Goal: Information Seeking & Learning: Learn about a topic

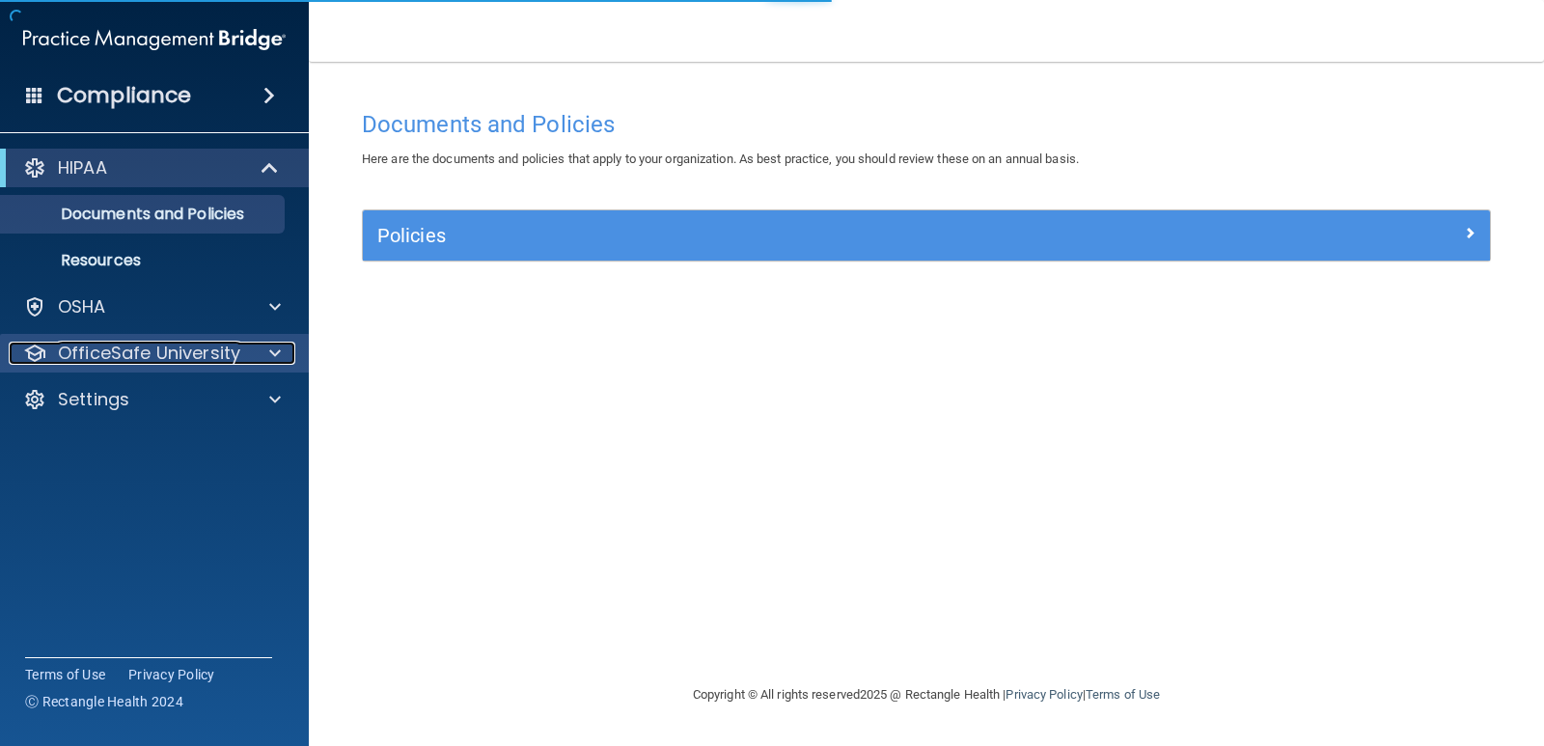
click at [140, 351] on p "OfficeSafe University" at bounding box center [149, 353] width 182 height 23
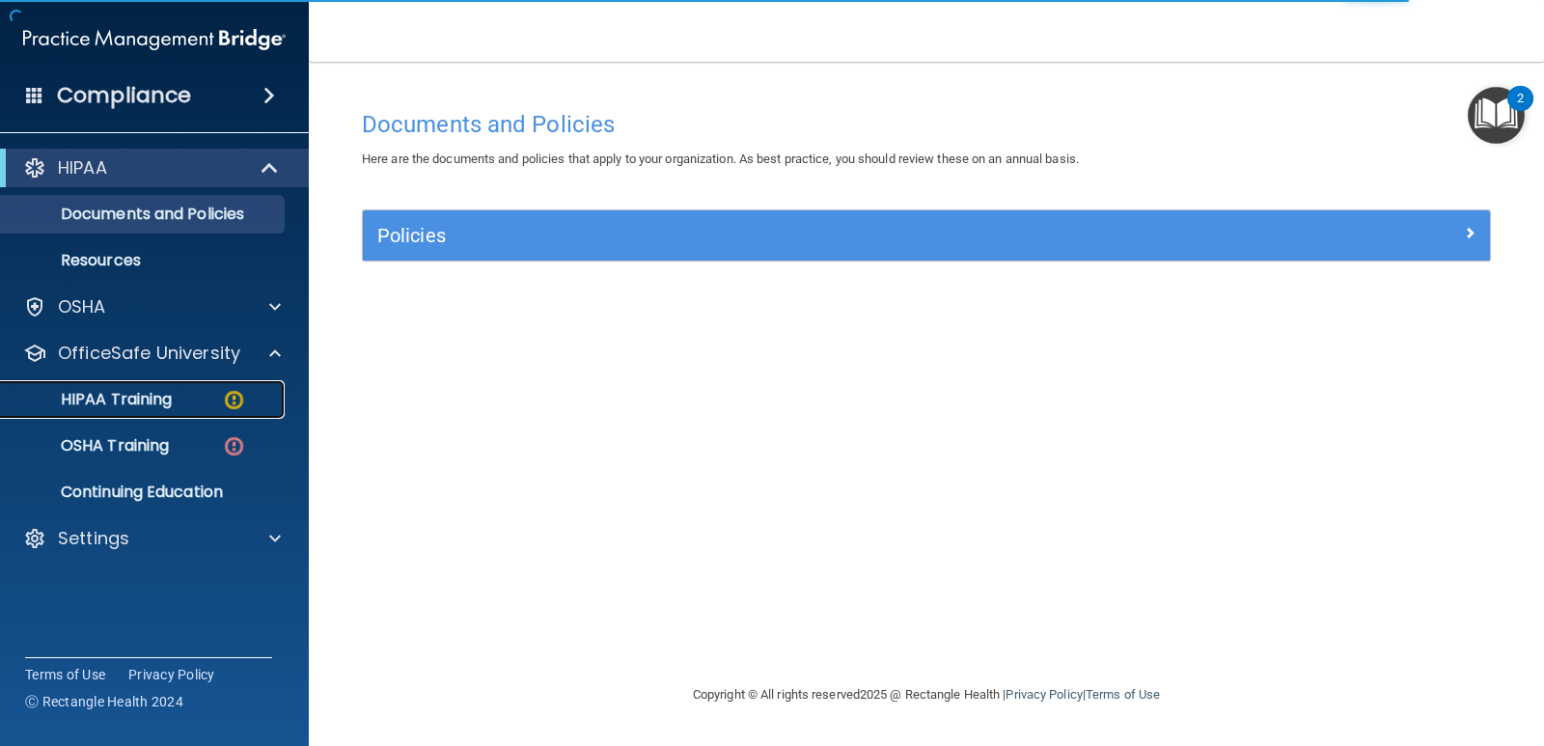
click at [131, 402] on p "HIPAA Training" at bounding box center [92, 399] width 159 height 19
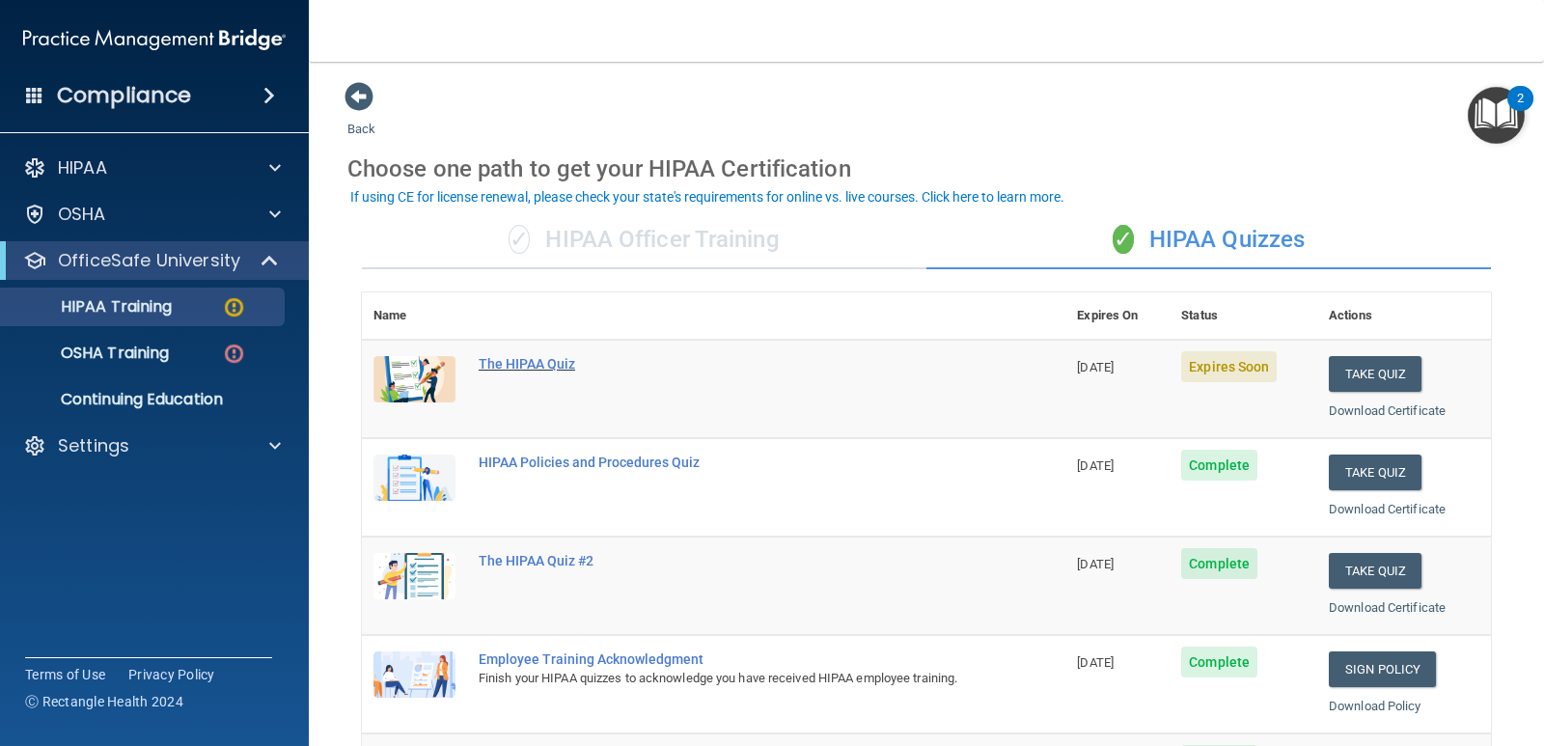
click at [550, 365] on div "The HIPAA Quiz" at bounding box center [724, 363] width 490 height 15
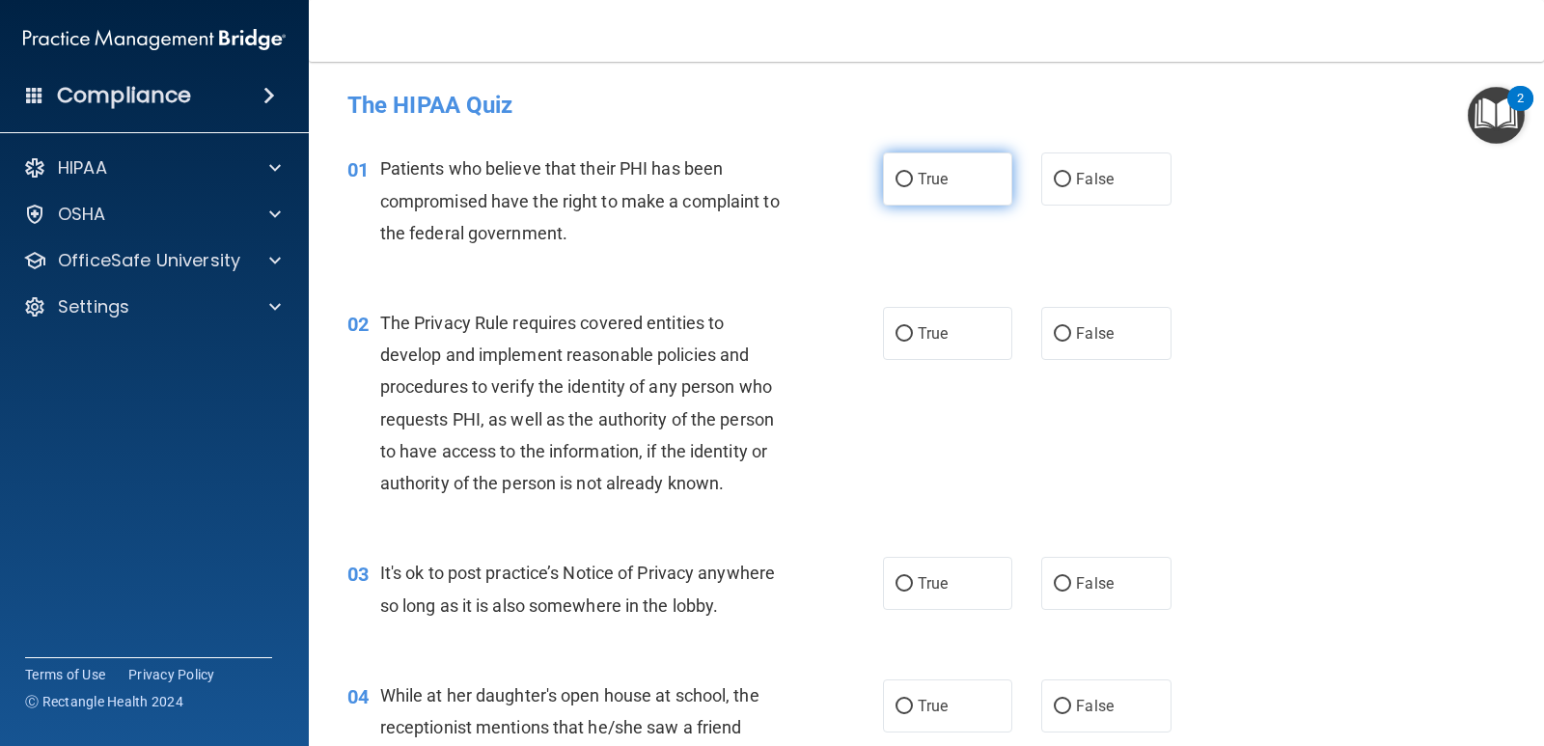
click at [898, 180] on input "True" at bounding box center [904, 180] width 17 height 14
radio input "true"
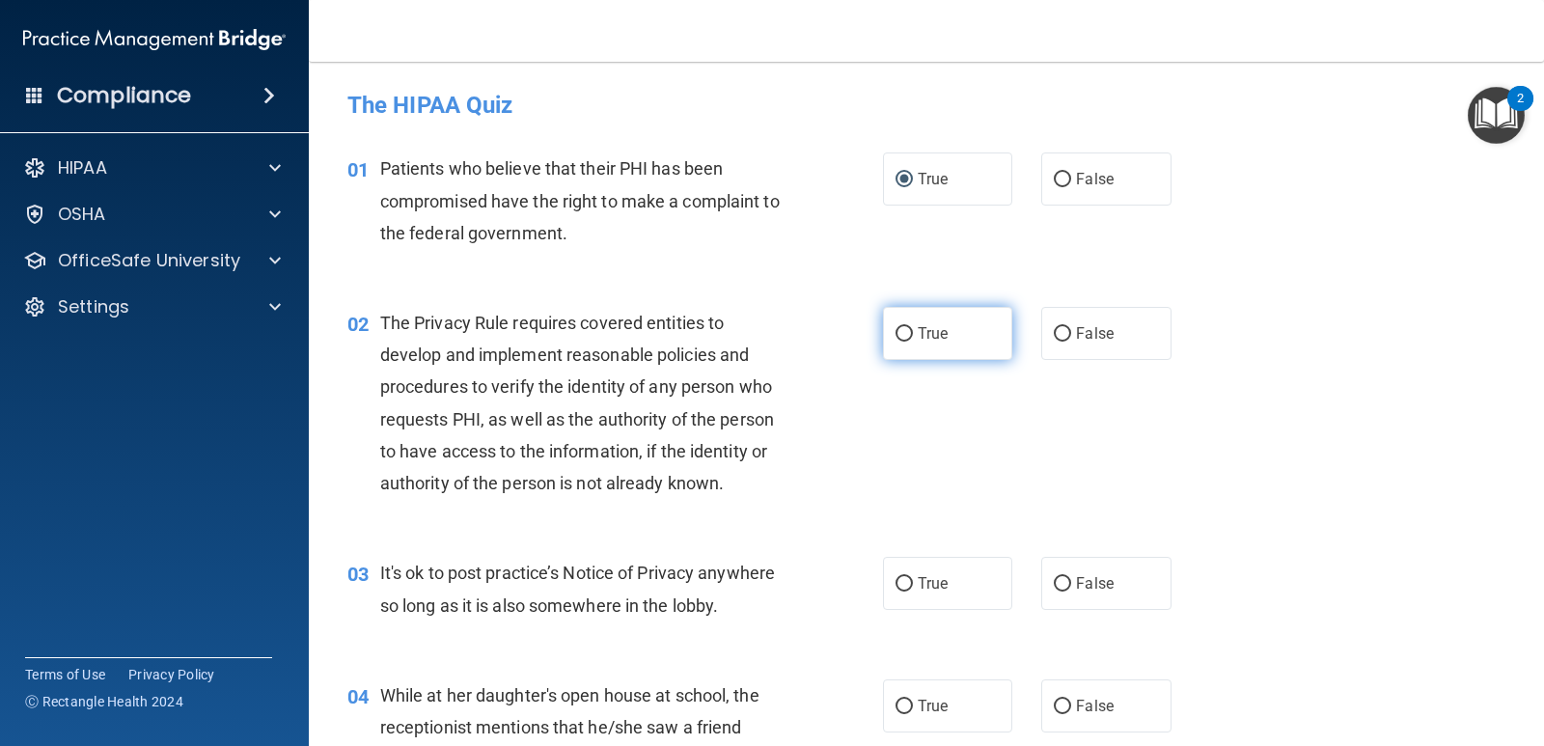
click at [896, 331] on input "True" at bounding box center [904, 334] width 17 height 14
radio input "true"
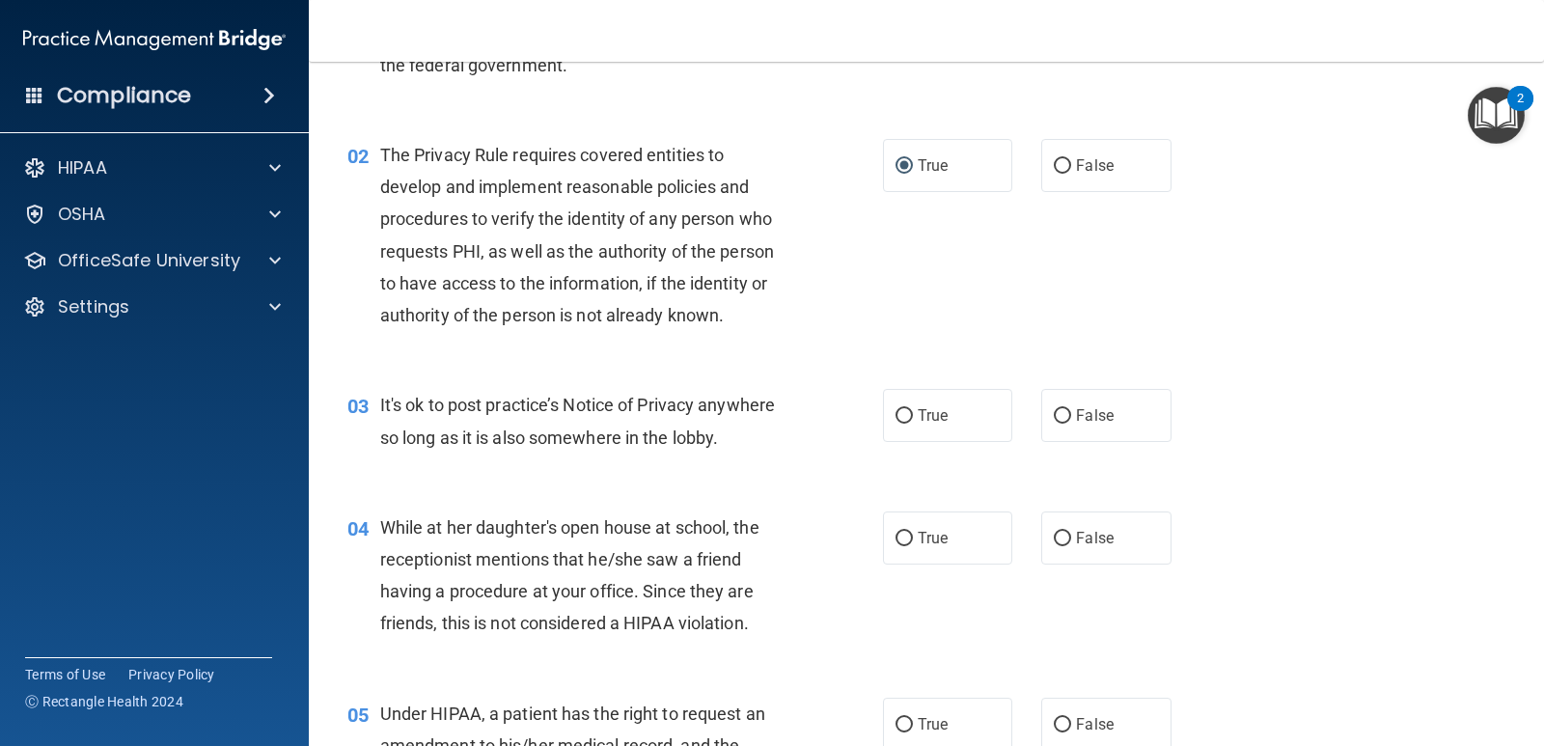
scroll to position [193, 0]
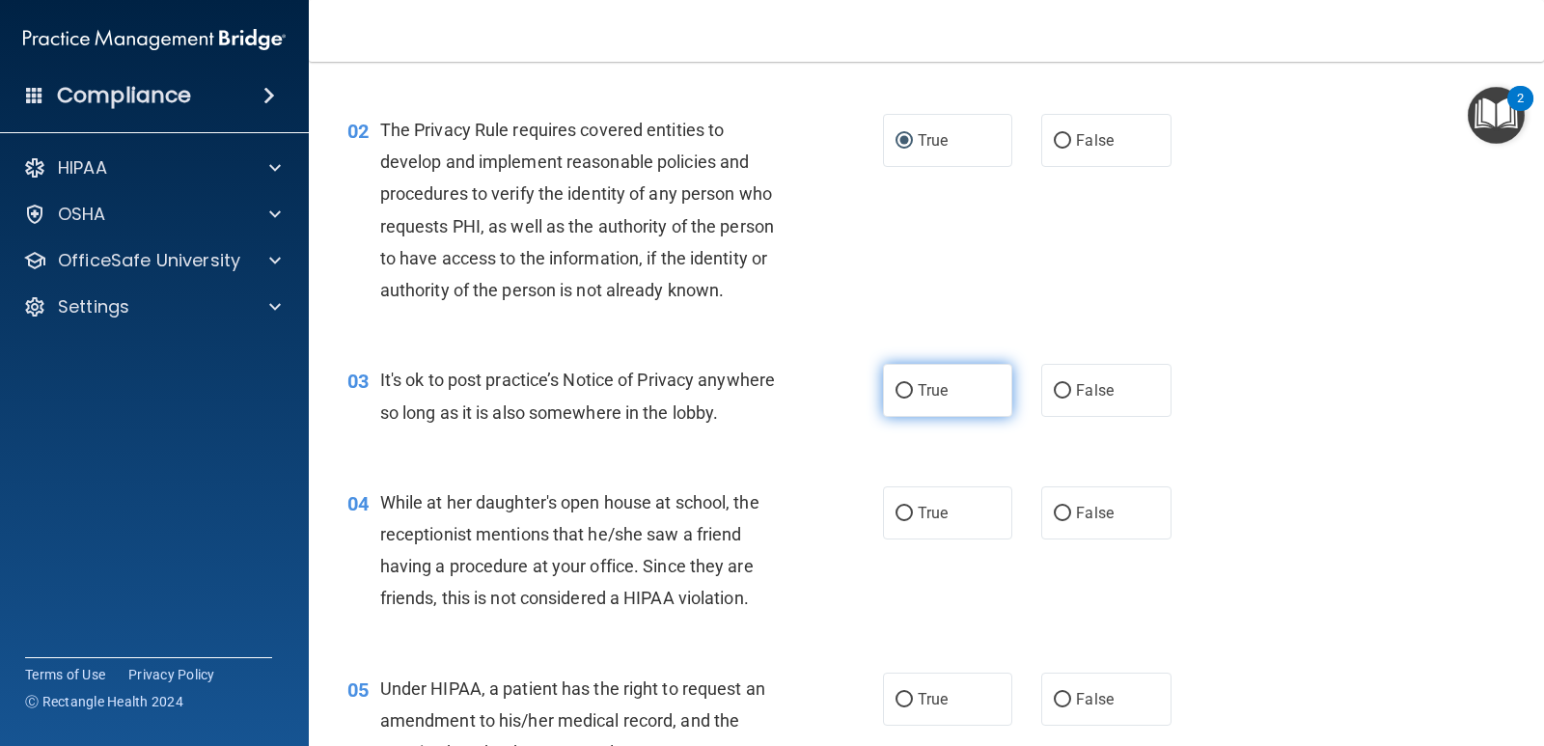
click at [900, 390] on input "True" at bounding box center [904, 391] width 17 height 14
radio input "true"
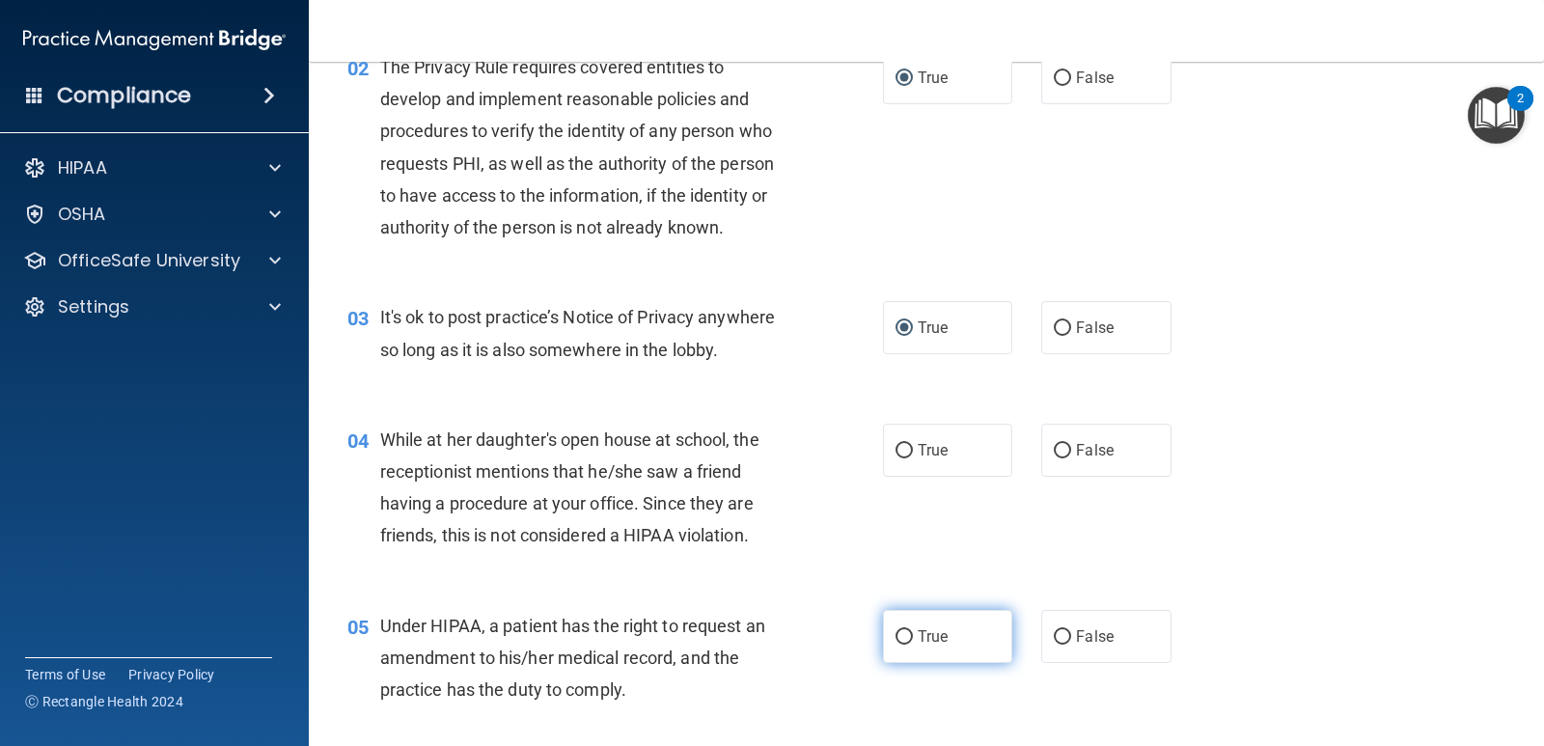
scroll to position [290, 0]
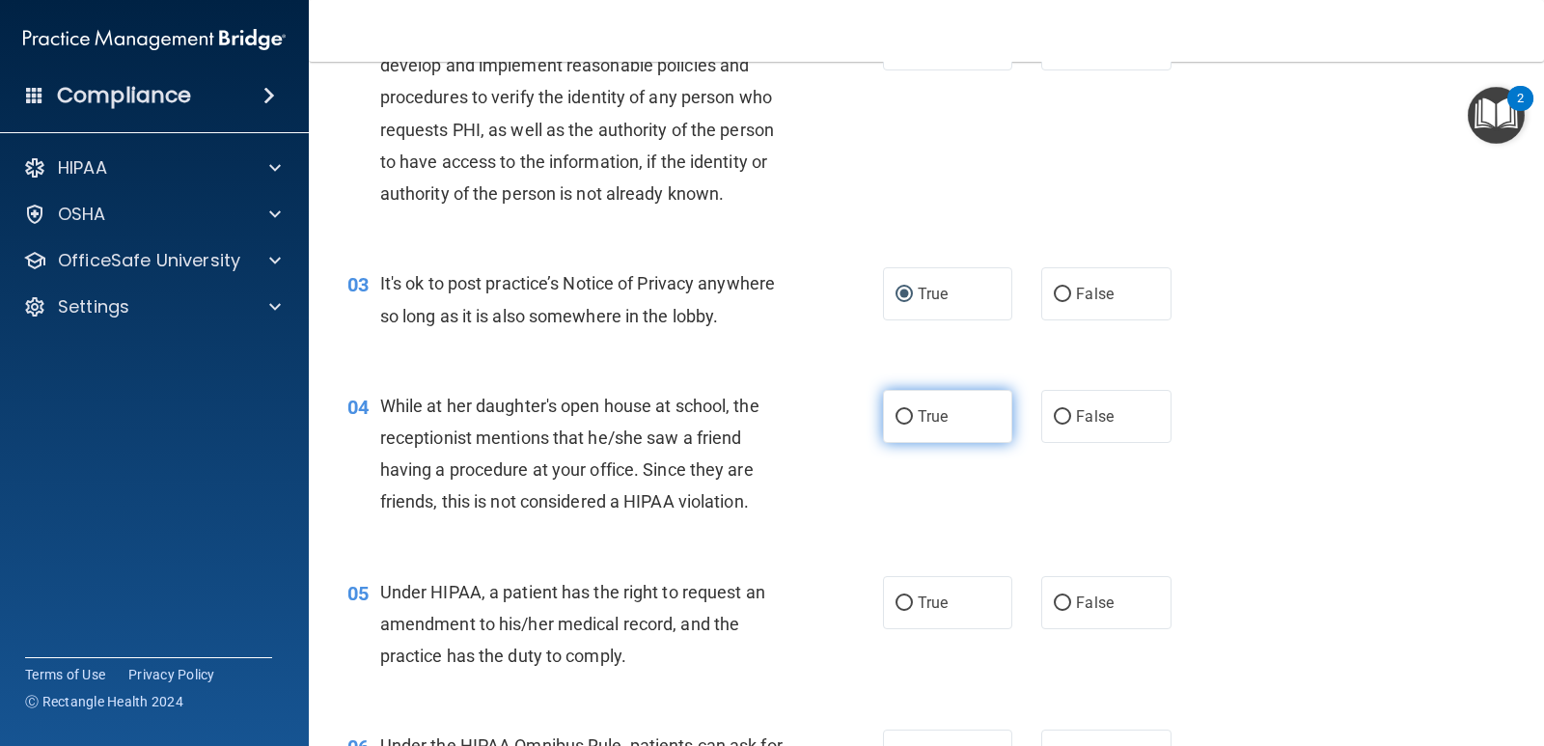
click at [896, 412] on input "True" at bounding box center [904, 417] width 17 height 14
radio input "true"
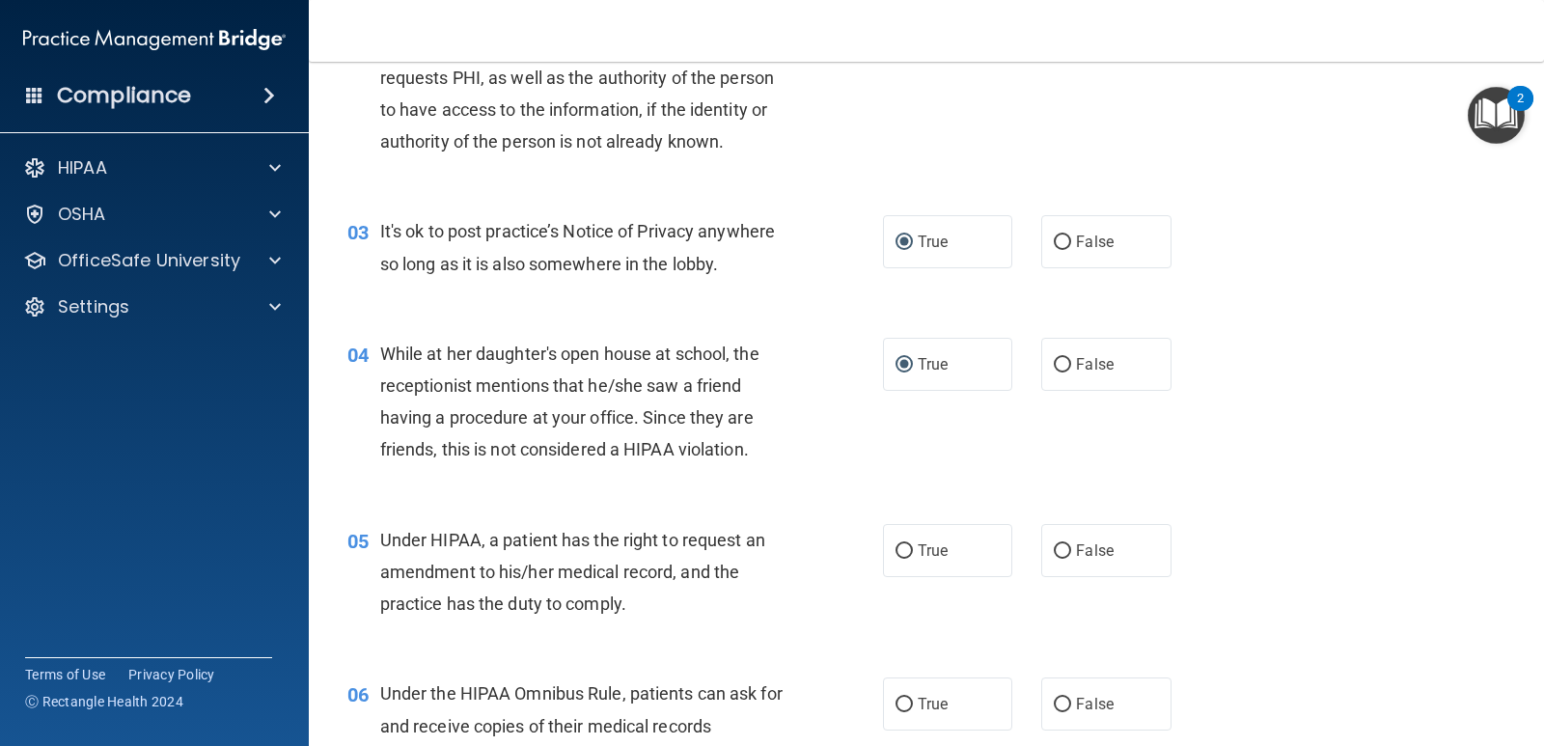
scroll to position [386, 0]
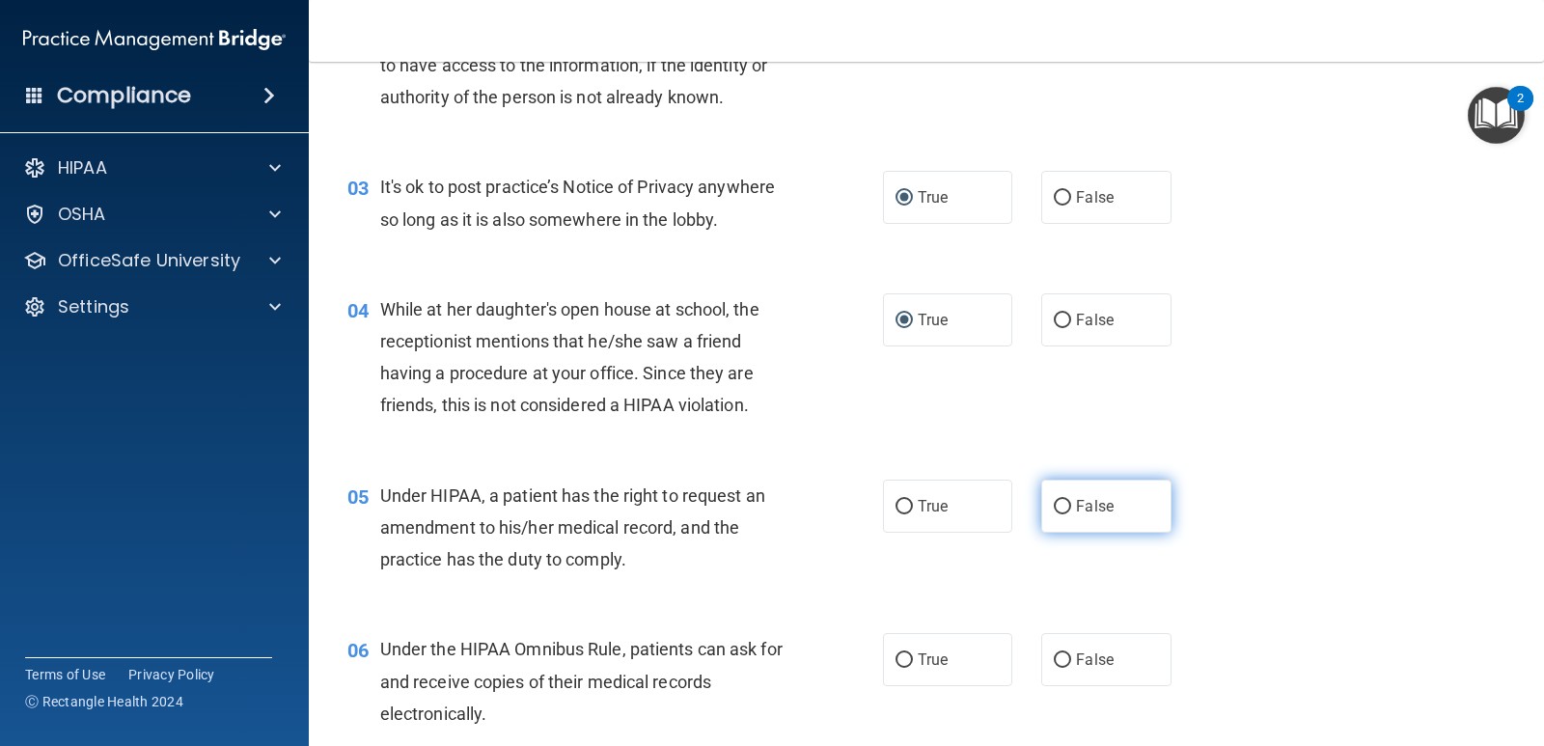
click at [1056, 502] on input "False" at bounding box center [1062, 507] width 17 height 14
radio input "true"
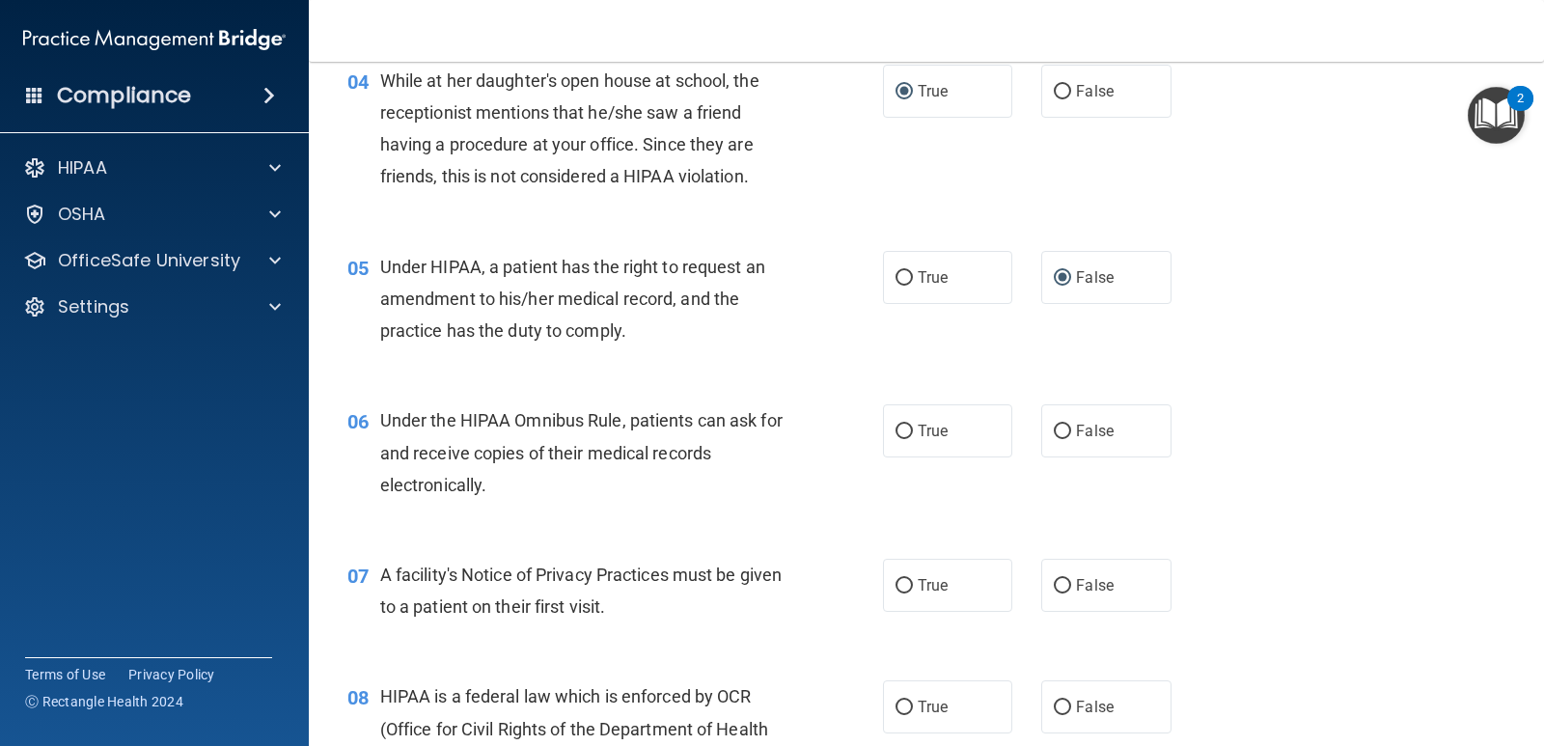
scroll to position [676, 0]
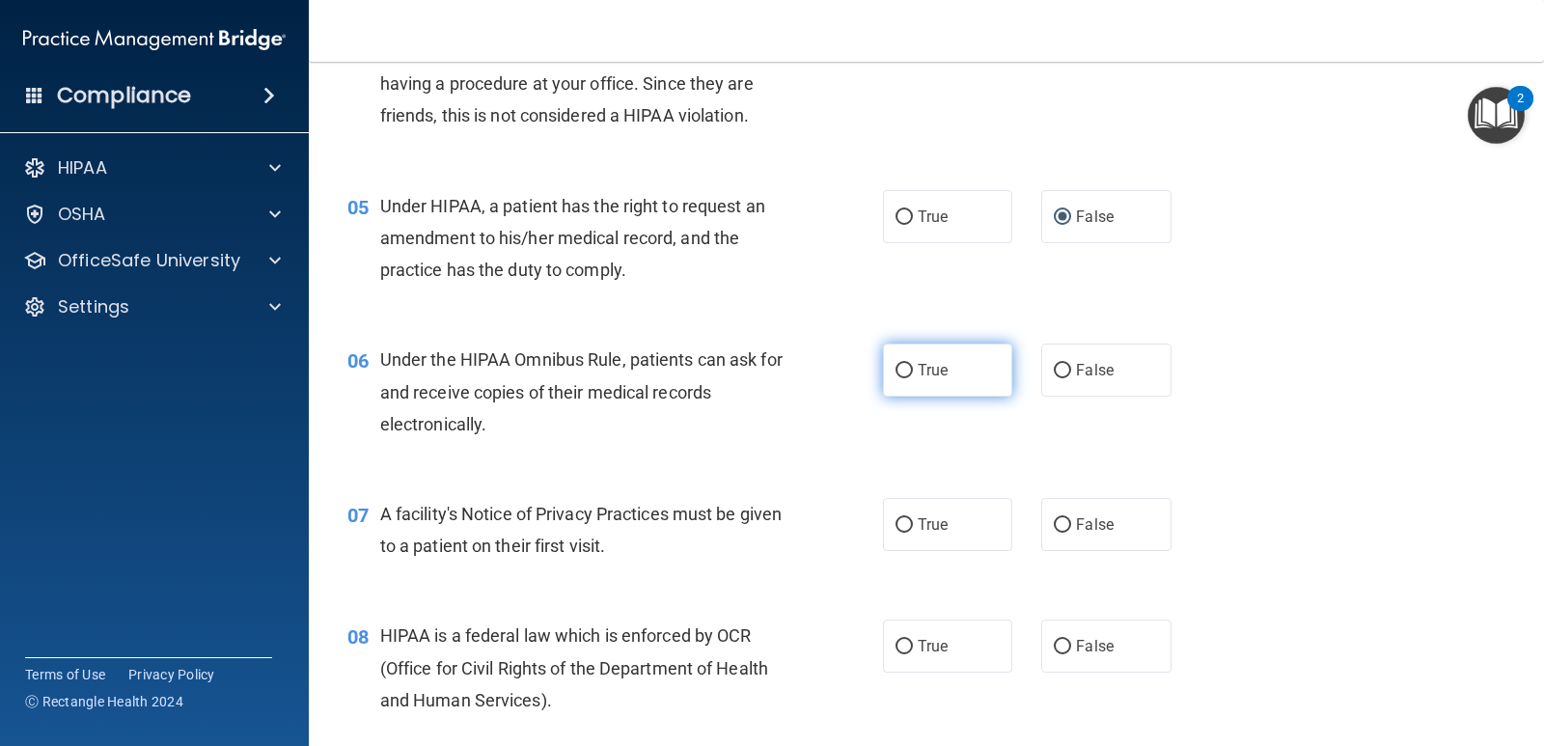
click at [900, 369] on input "True" at bounding box center [904, 371] width 17 height 14
radio input "true"
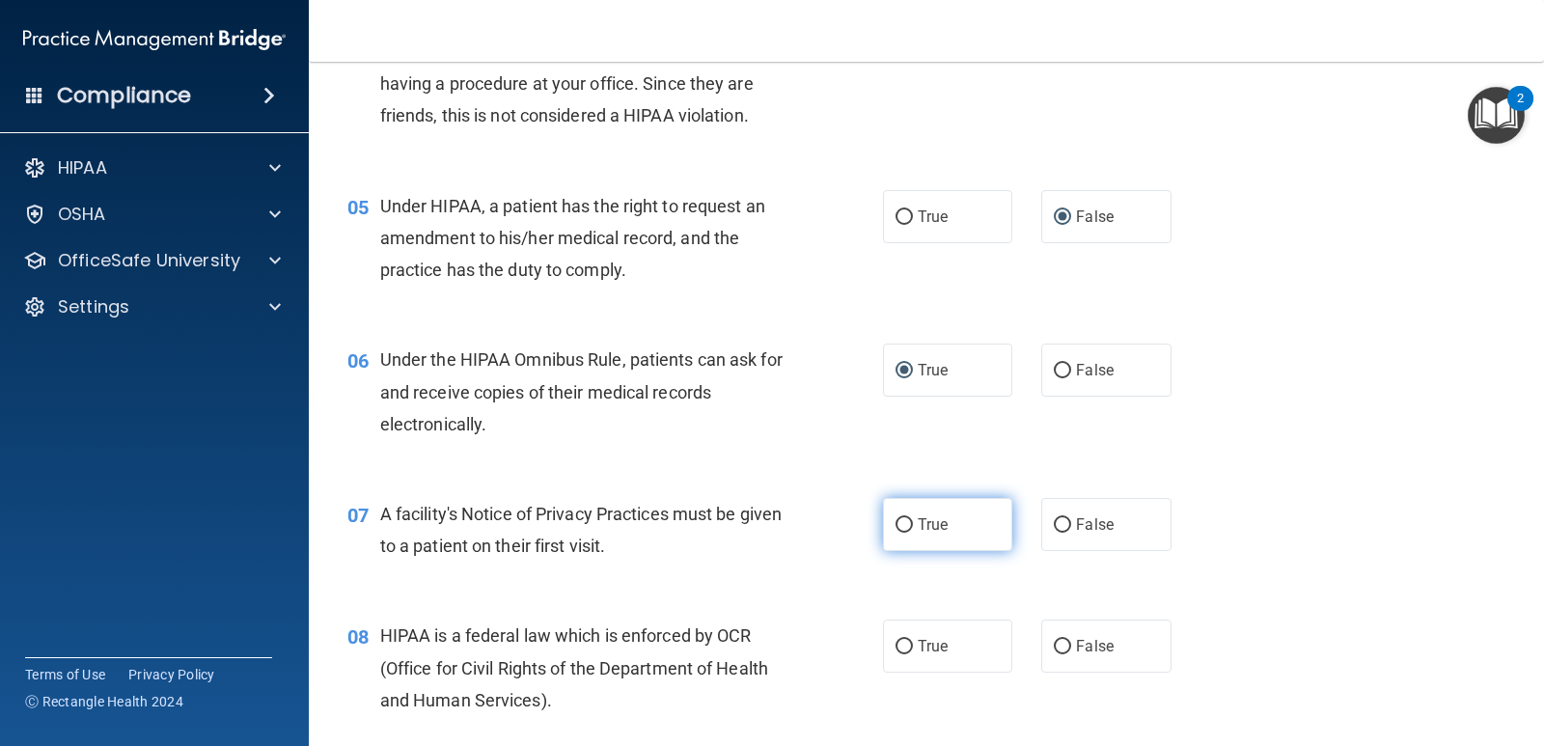
click at [900, 524] on input "True" at bounding box center [904, 525] width 17 height 14
radio input "true"
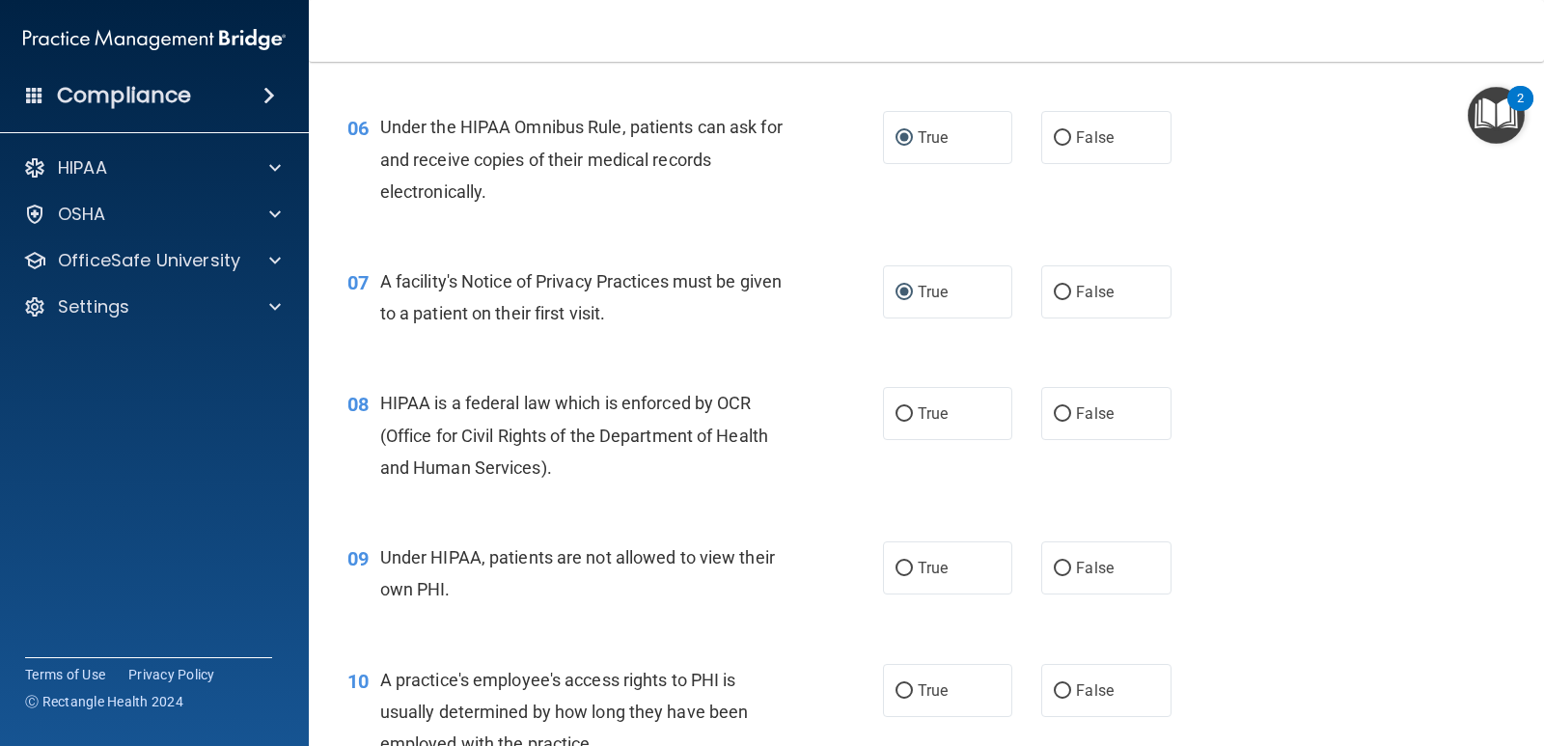
scroll to position [965, 0]
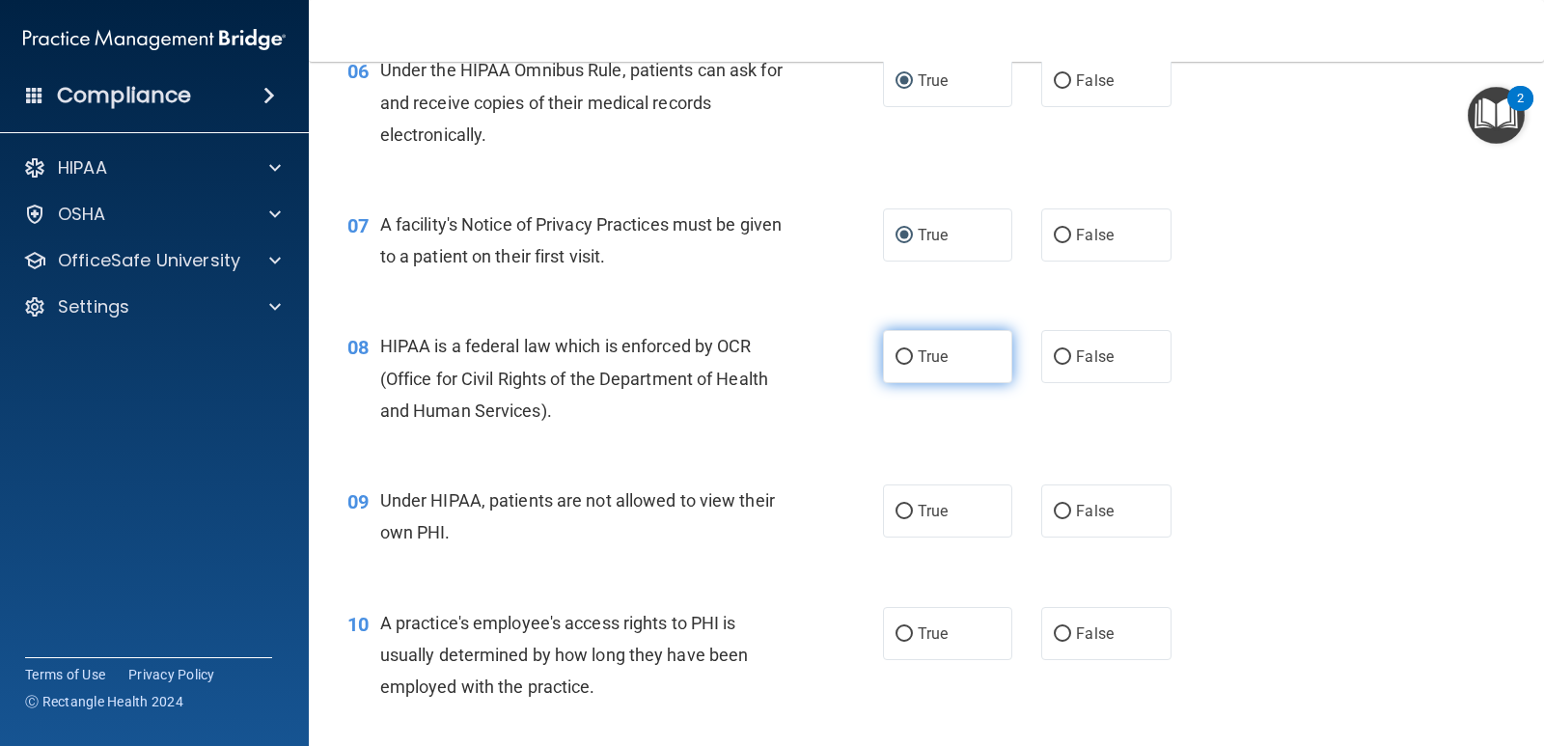
click at [904, 351] on input "True" at bounding box center [904, 357] width 17 height 14
radio input "true"
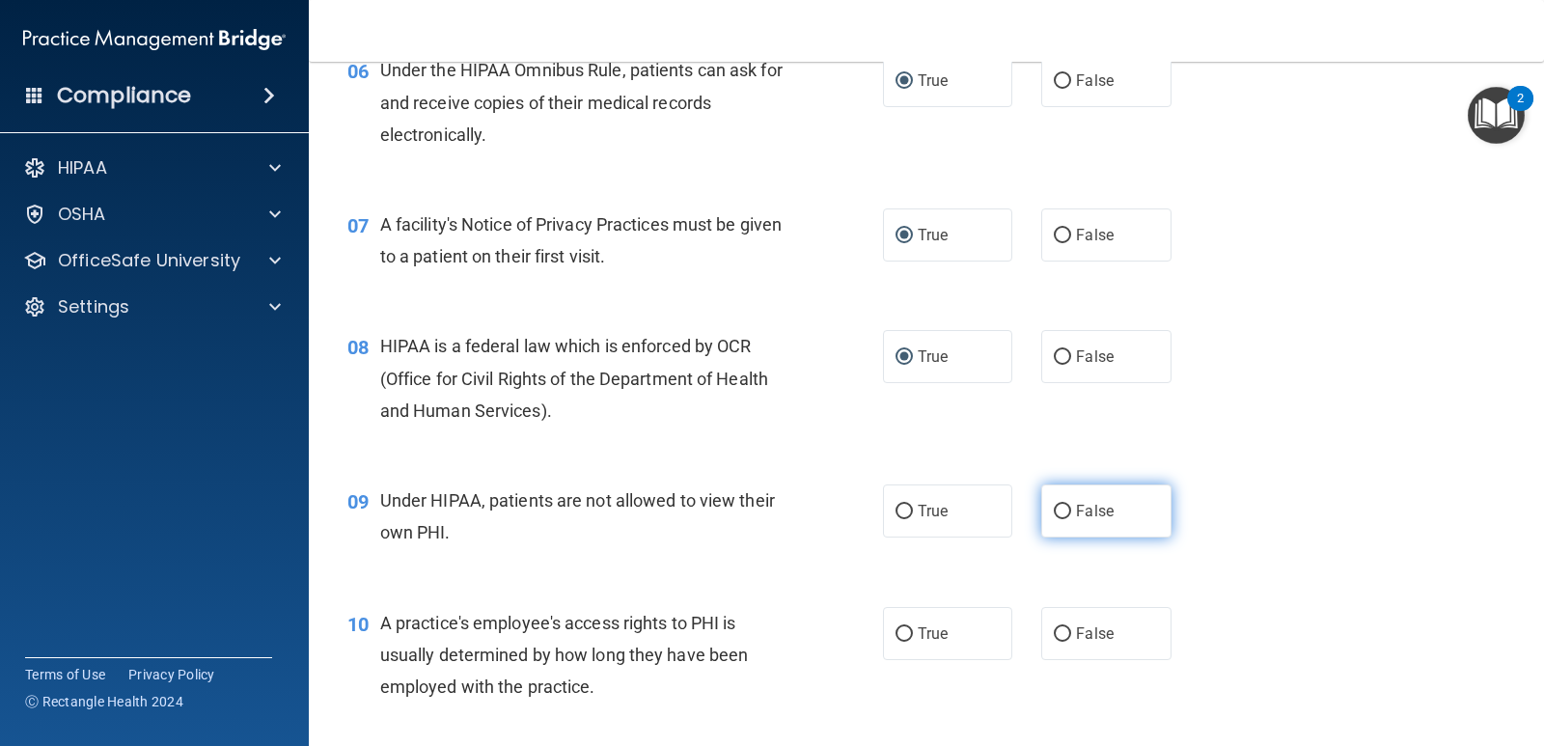
click at [1057, 507] on input "False" at bounding box center [1062, 512] width 17 height 14
radio input "true"
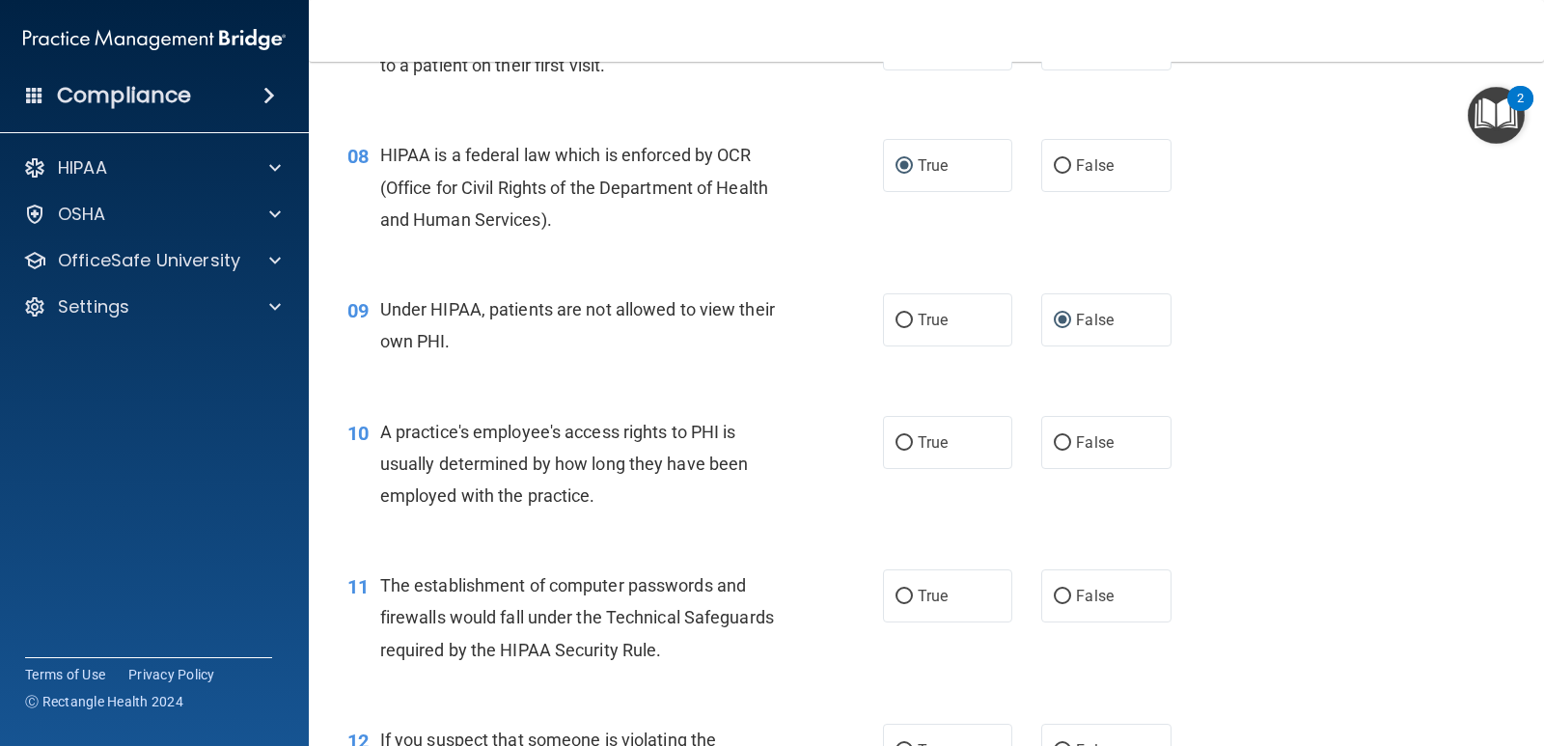
scroll to position [1158, 0]
click at [1057, 439] on input "False" at bounding box center [1062, 441] width 17 height 14
radio input "true"
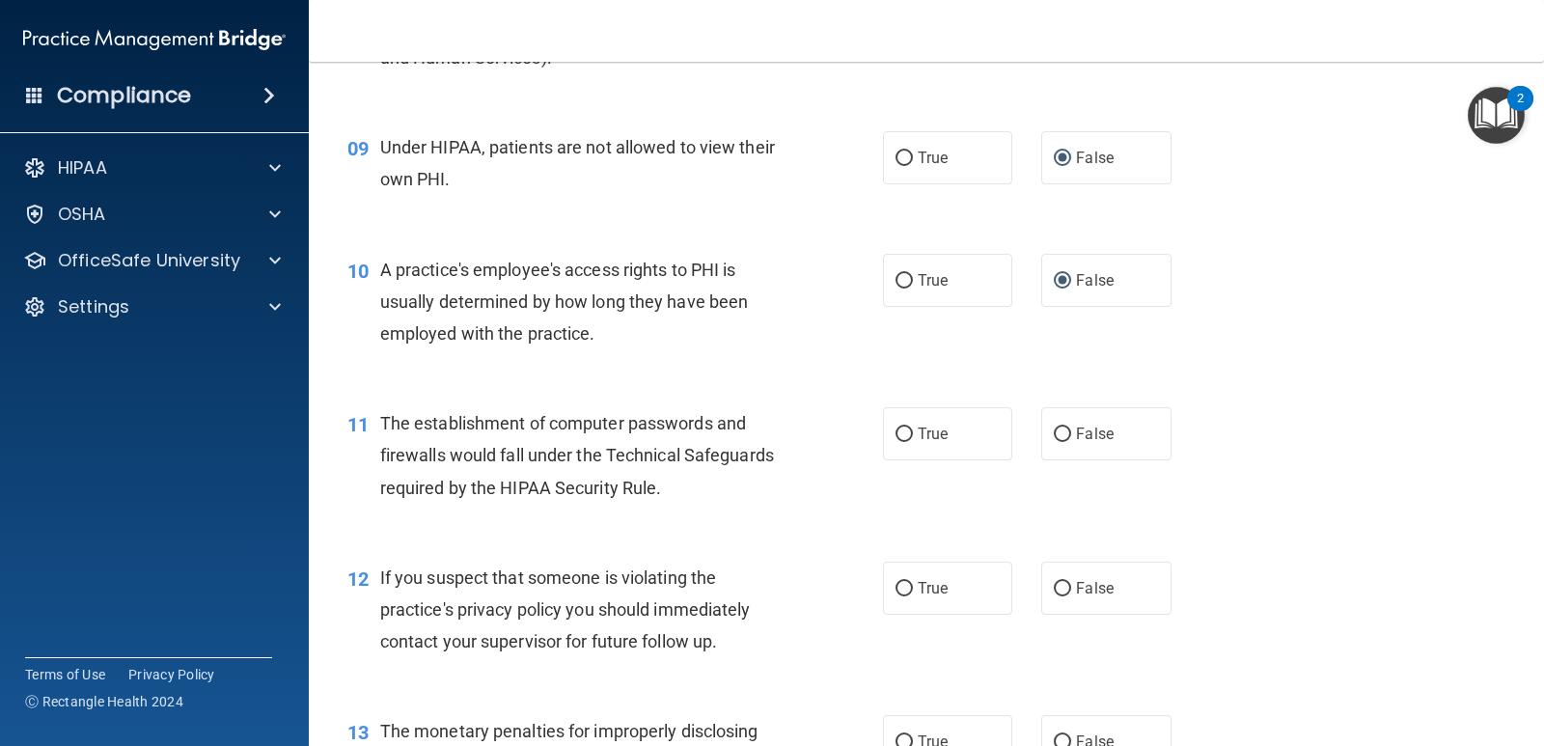
scroll to position [1351, 0]
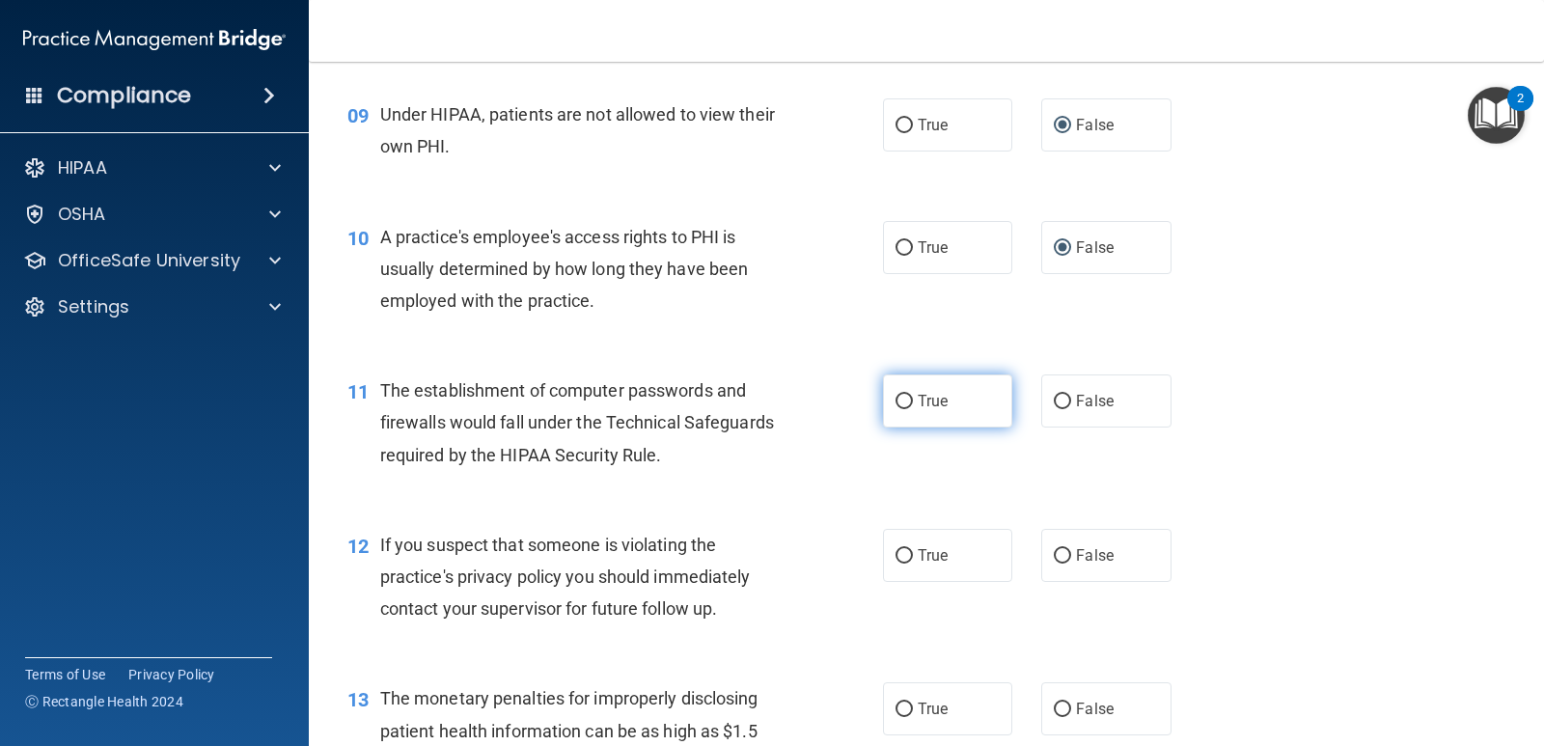
click at [901, 397] on input "True" at bounding box center [904, 402] width 17 height 14
radio input "true"
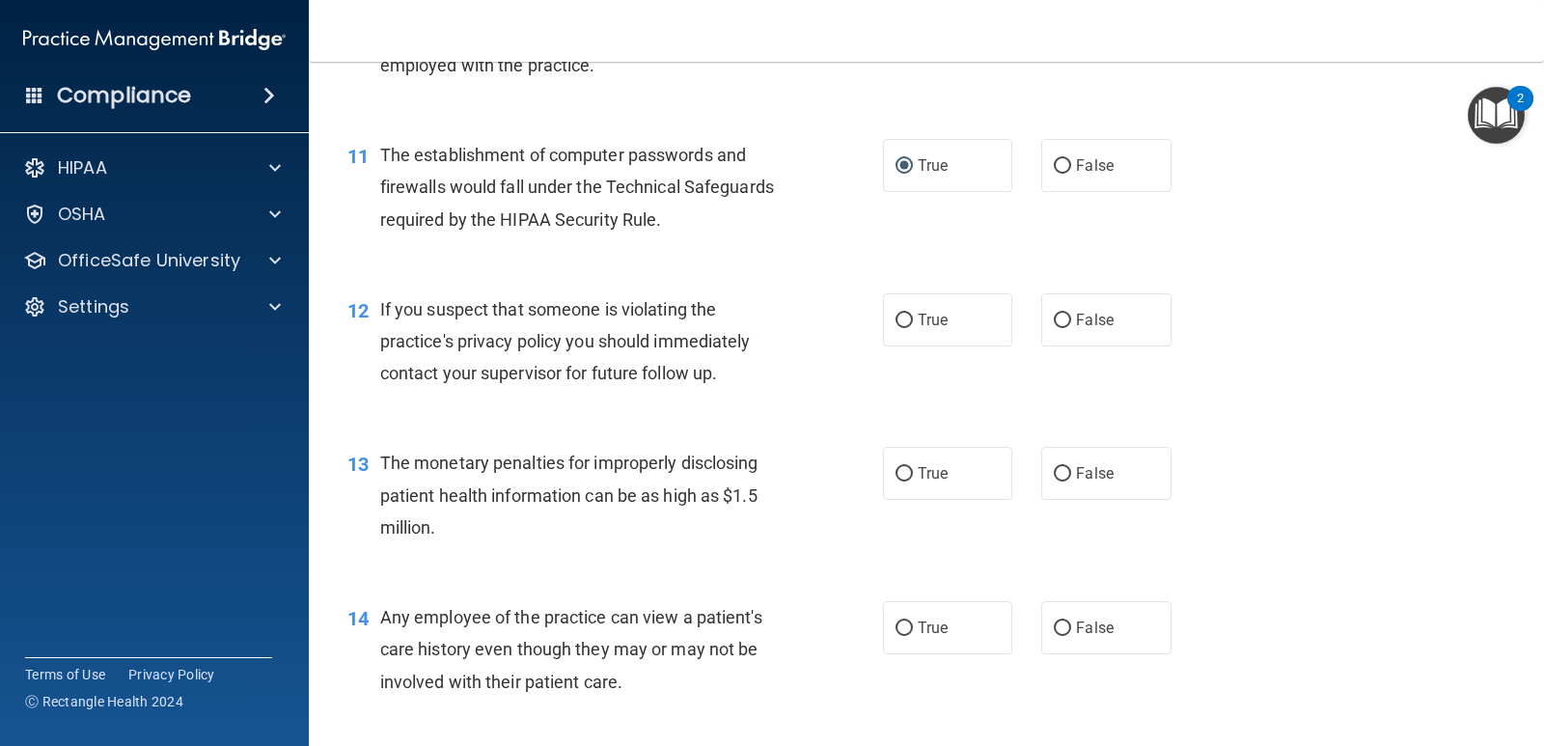
scroll to position [1641, 0]
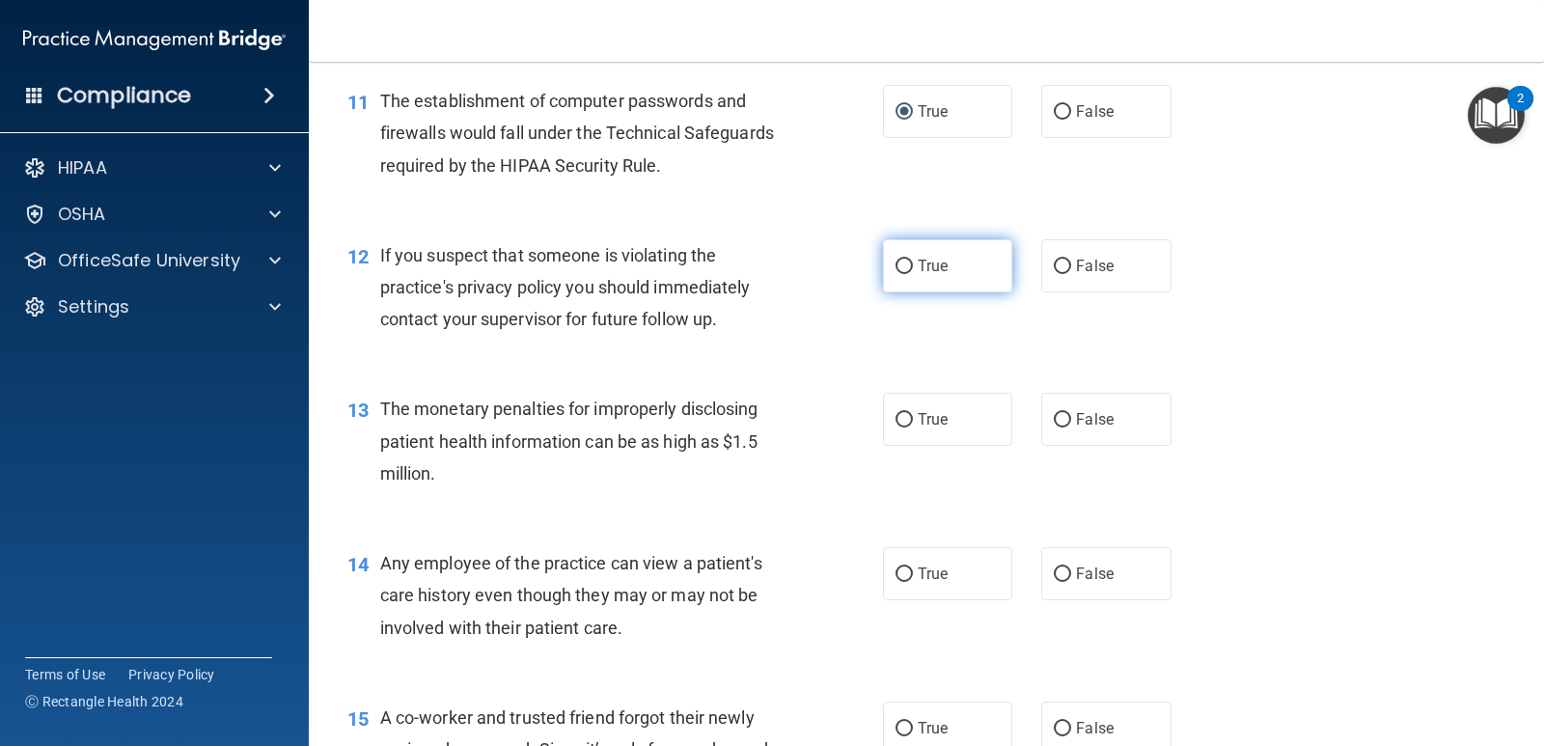
click at [901, 263] on input "True" at bounding box center [904, 267] width 17 height 14
radio input "true"
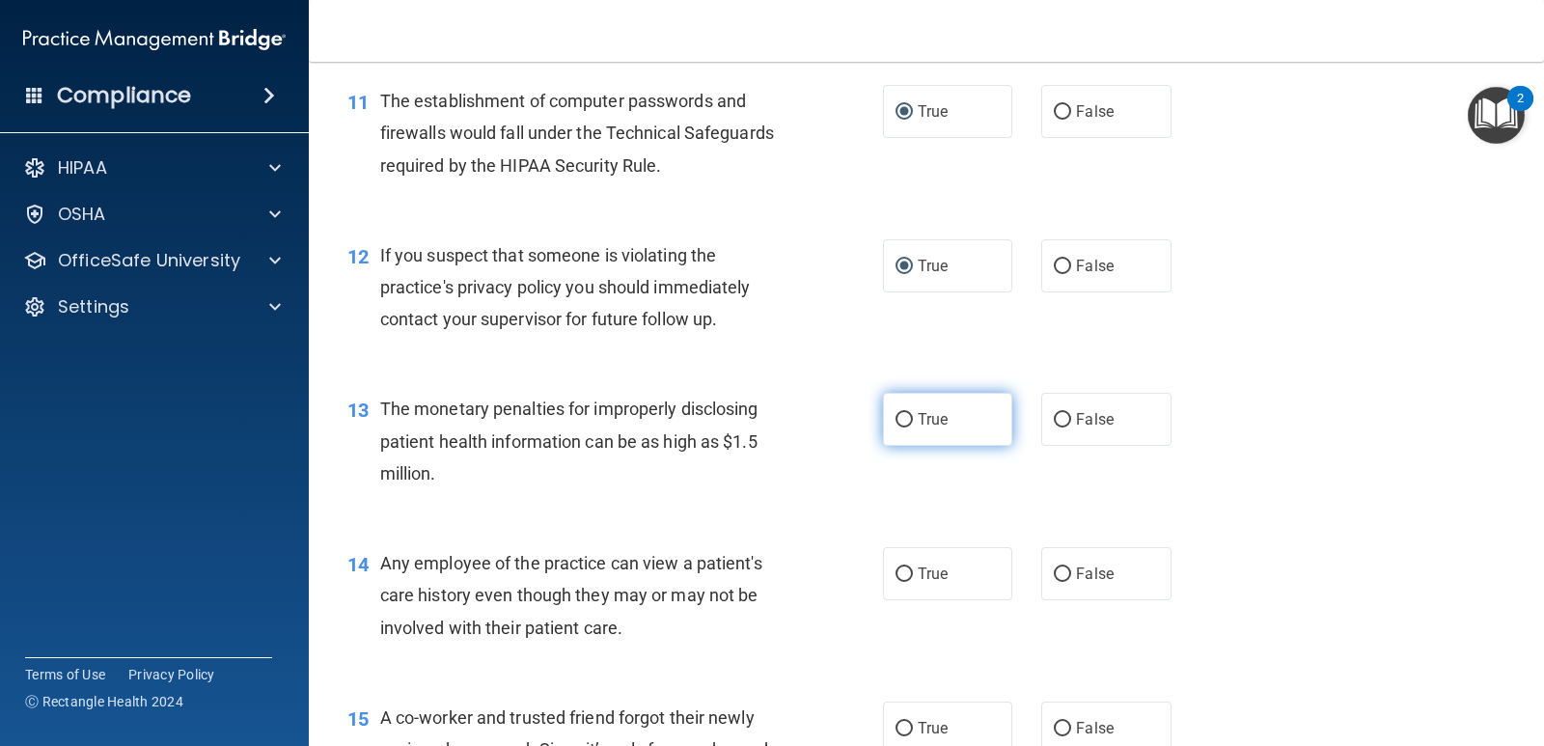
drag, startPoint x: 897, startPoint y: 420, endPoint x: 932, endPoint y: 438, distance: 40.1
click at [899, 419] on input "True" at bounding box center [904, 420] width 17 height 14
radio input "true"
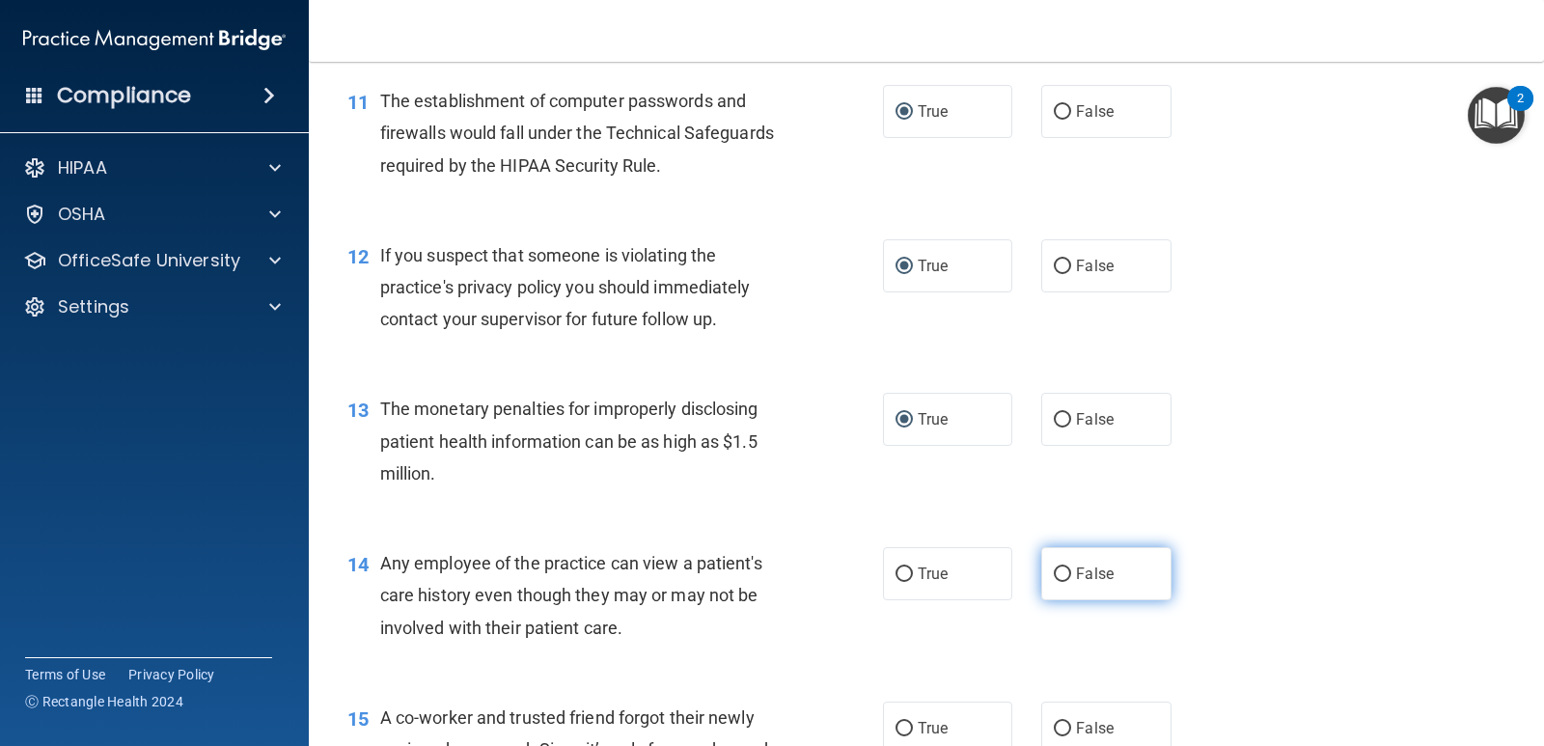
click at [1056, 575] on input "False" at bounding box center [1062, 574] width 17 height 14
radio input "true"
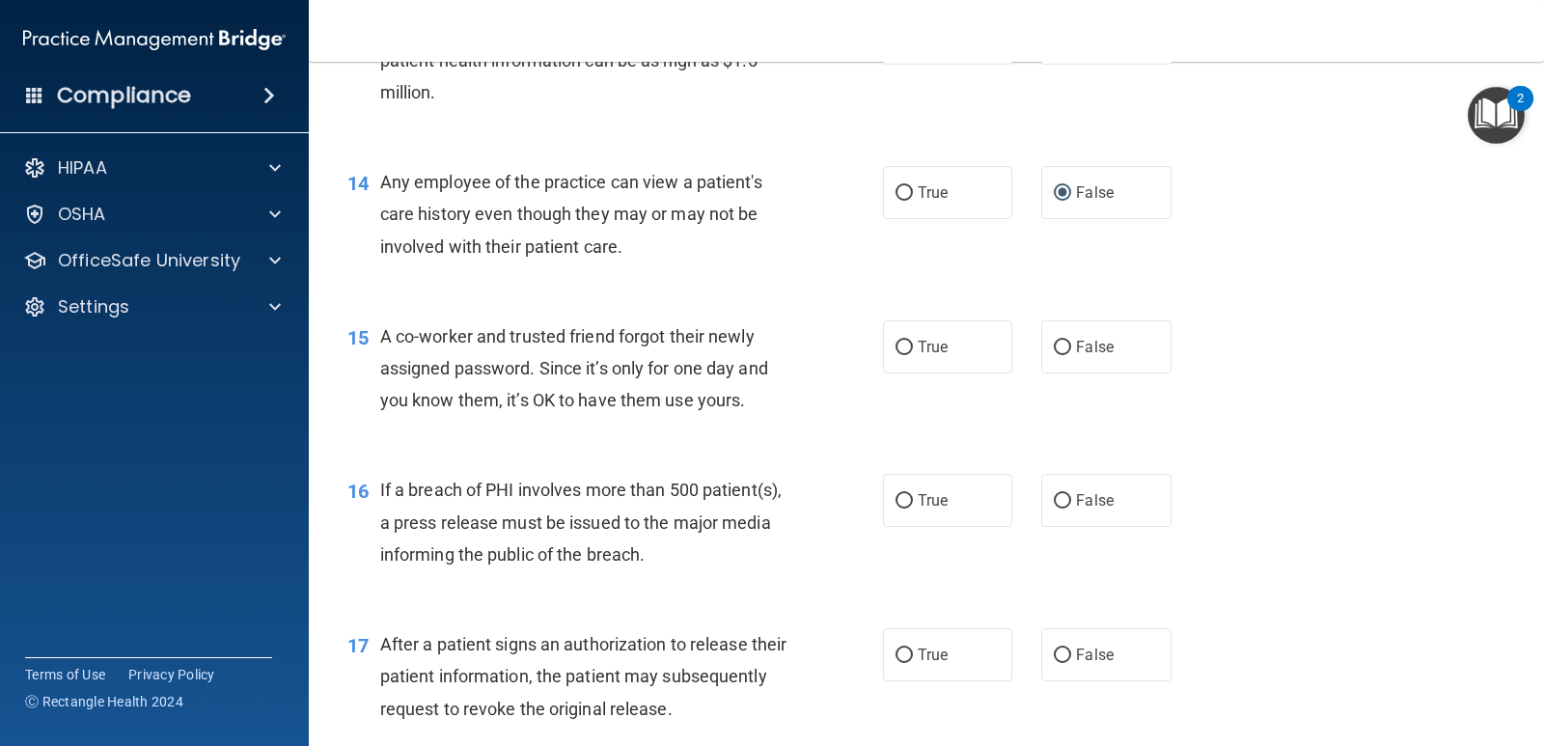
scroll to position [2027, 0]
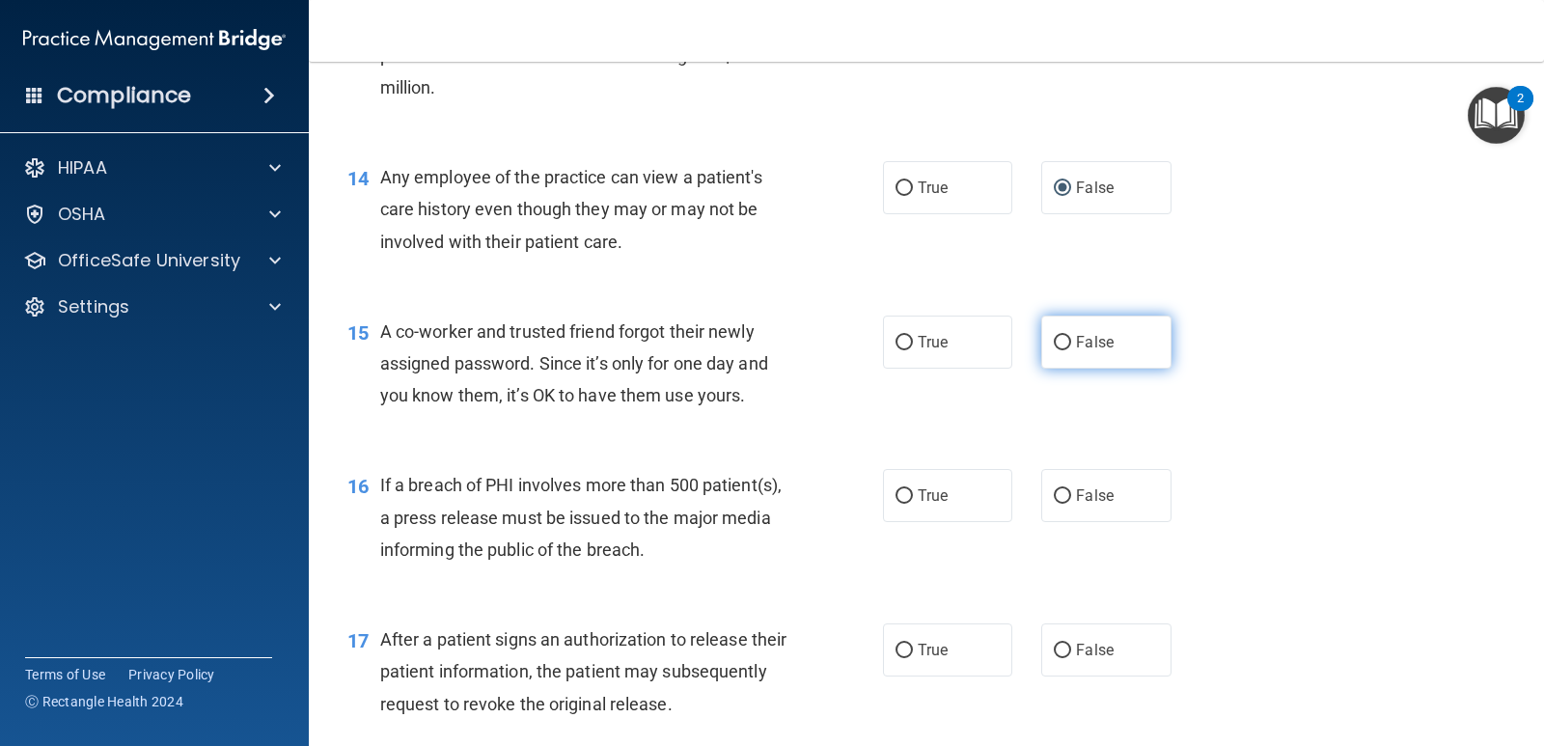
click at [1059, 340] on input "False" at bounding box center [1062, 343] width 17 height 14
radio input "true"
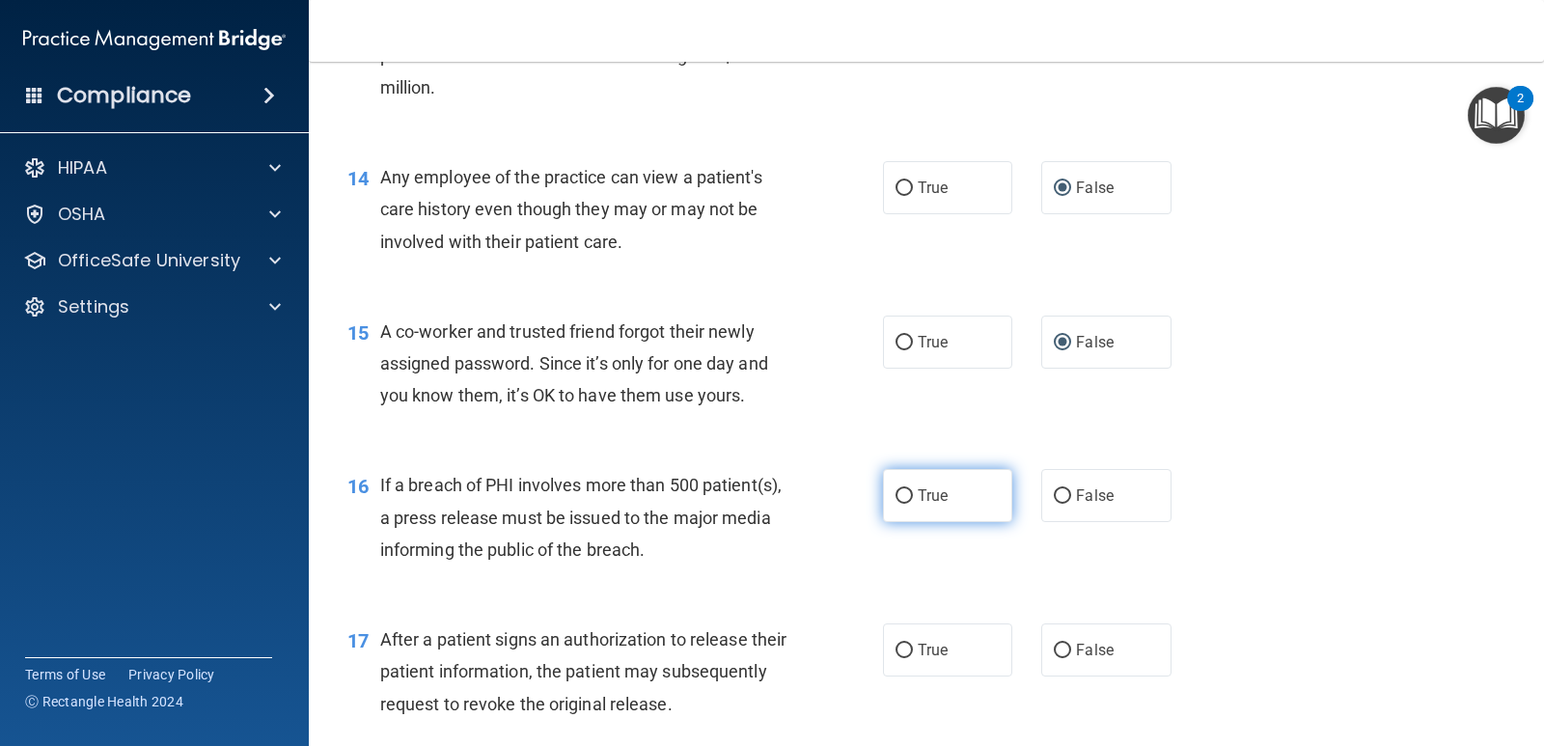
click at [900, 494] on input "True" at bounding box center [904, 496] width 17 height 14
radio input "true"
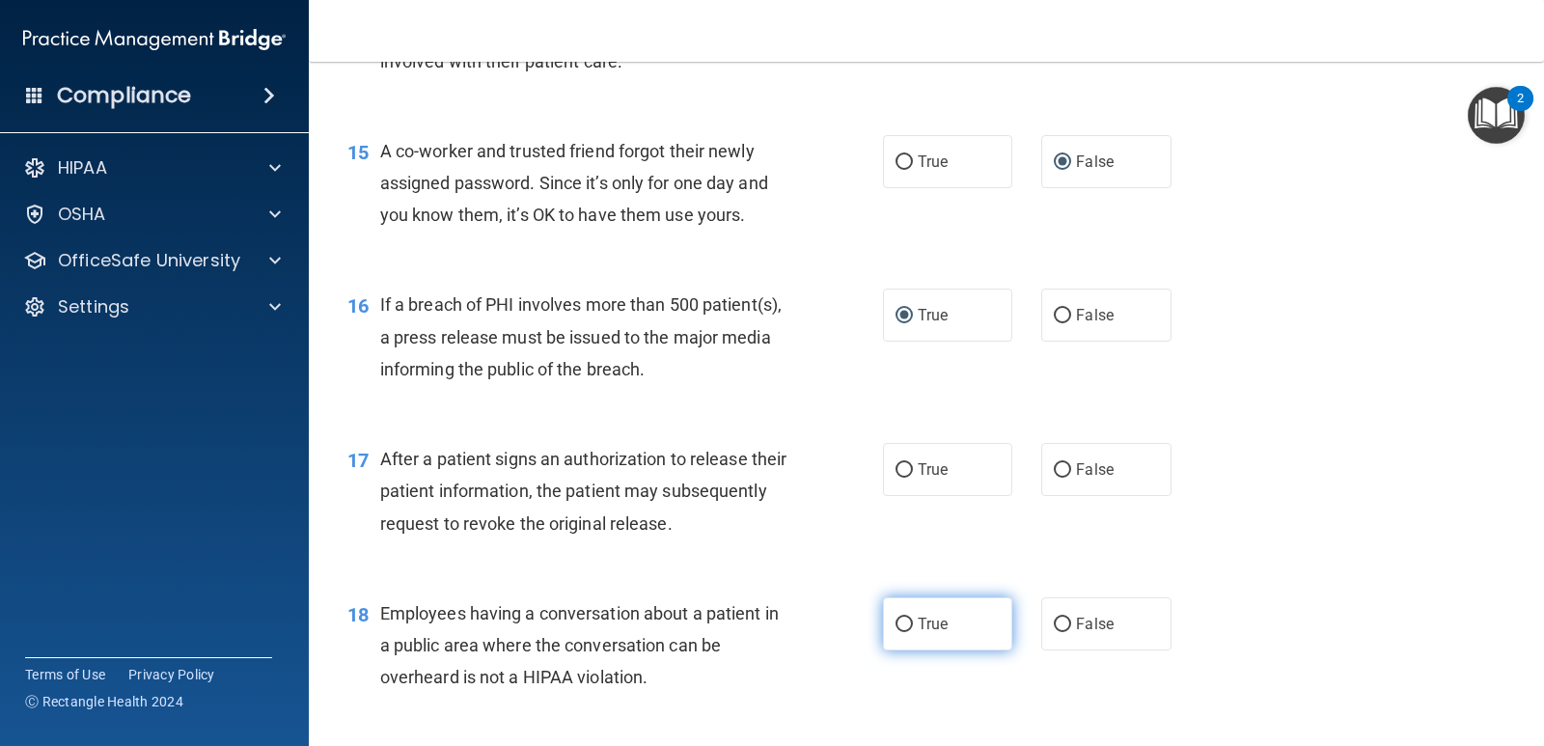
scroll to position [2220, 0]
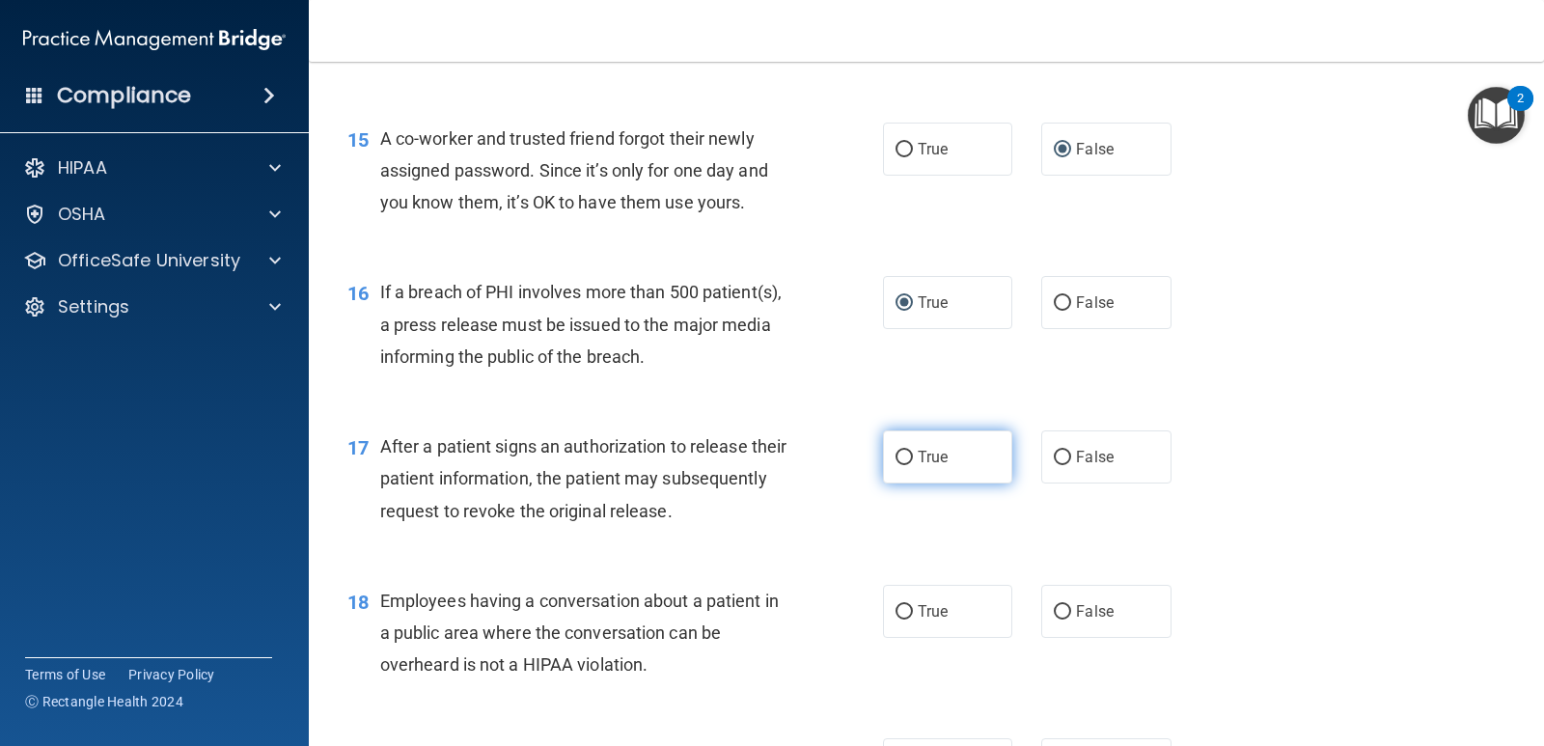
click at [896, 453] on input "True" at bounding box center [904, 458] width 17 height 14
radio input "true"
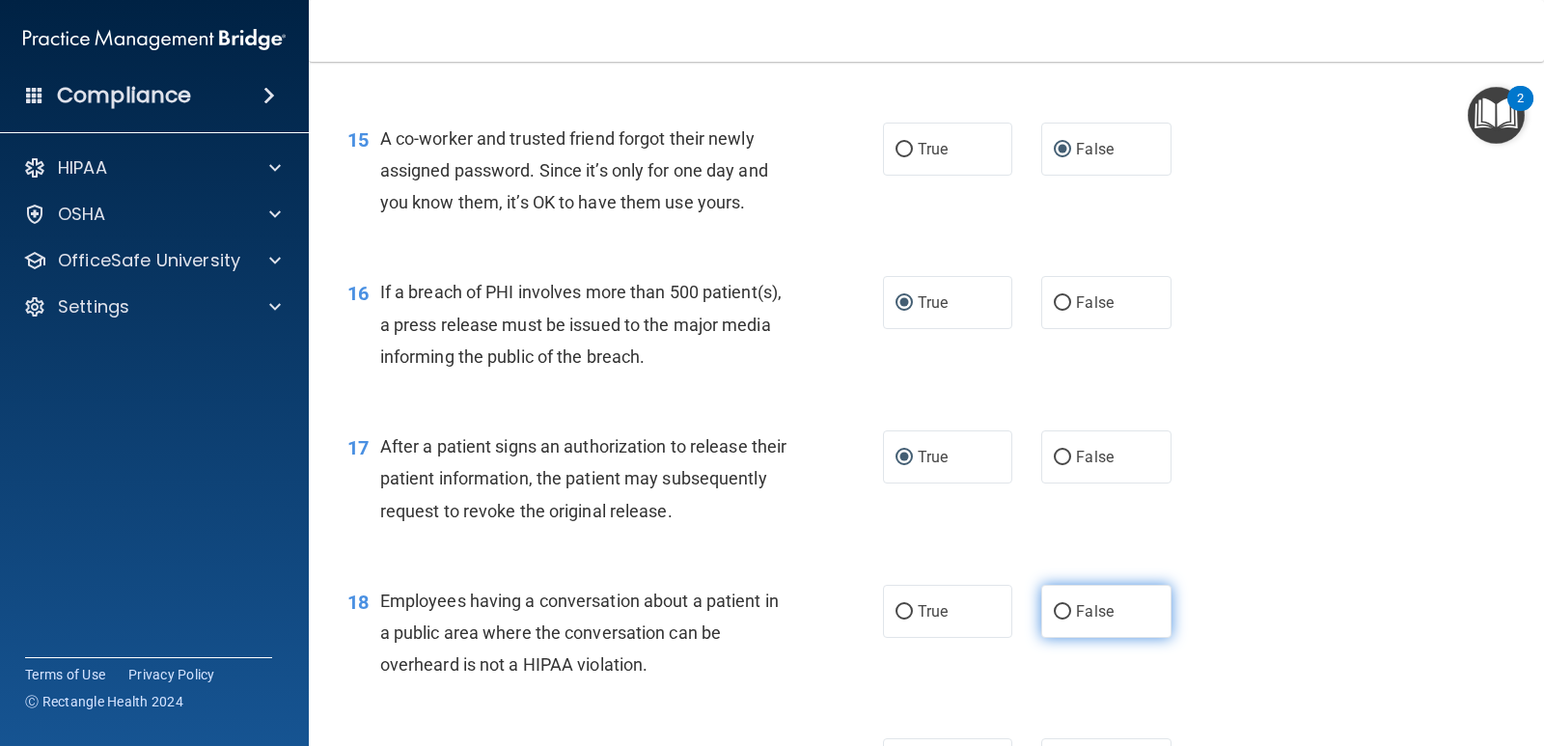
click at [1054, 610] on input "False" at bounding box center [1062, 612] width 17 height 14
radio input "true"
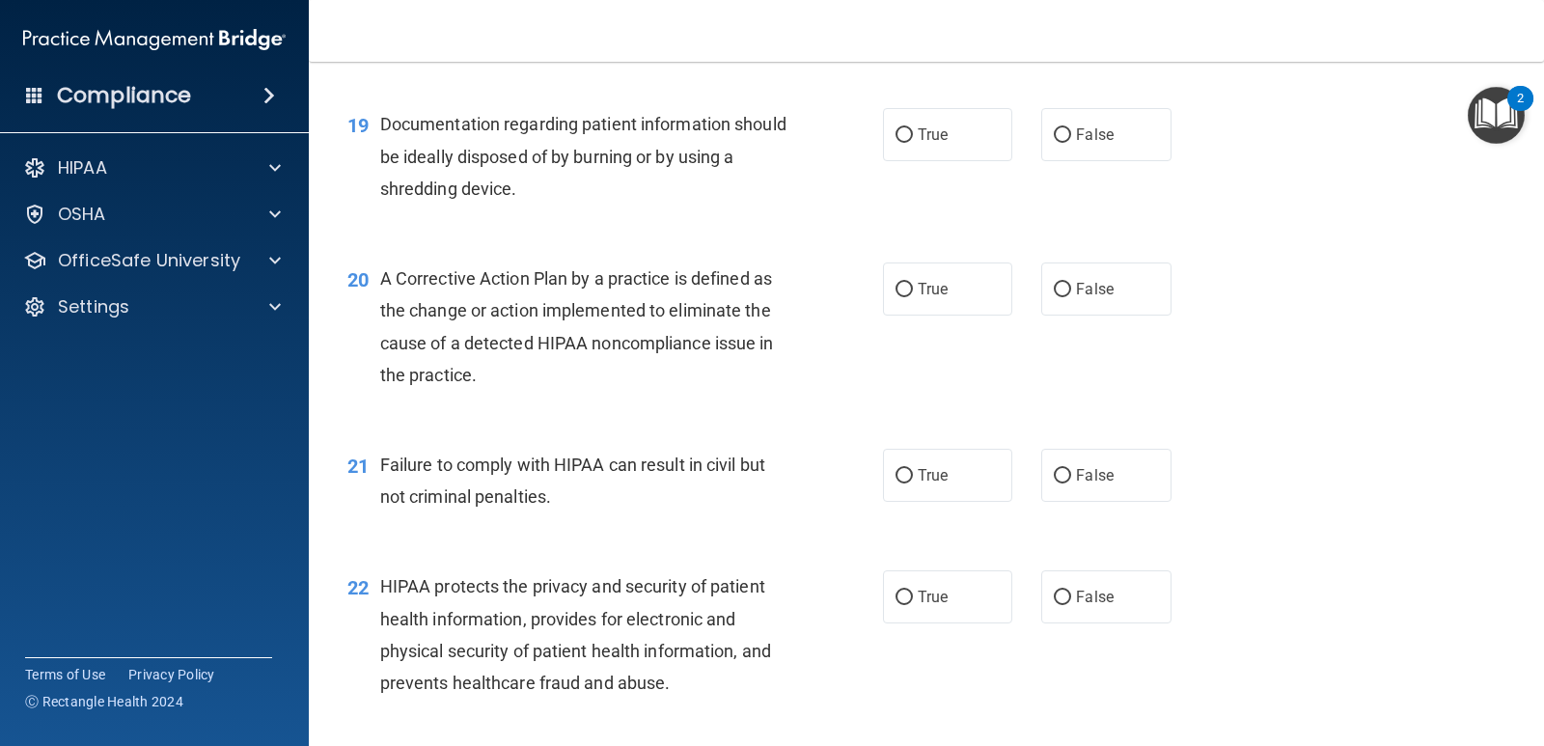
scroll to position [2895, 0]
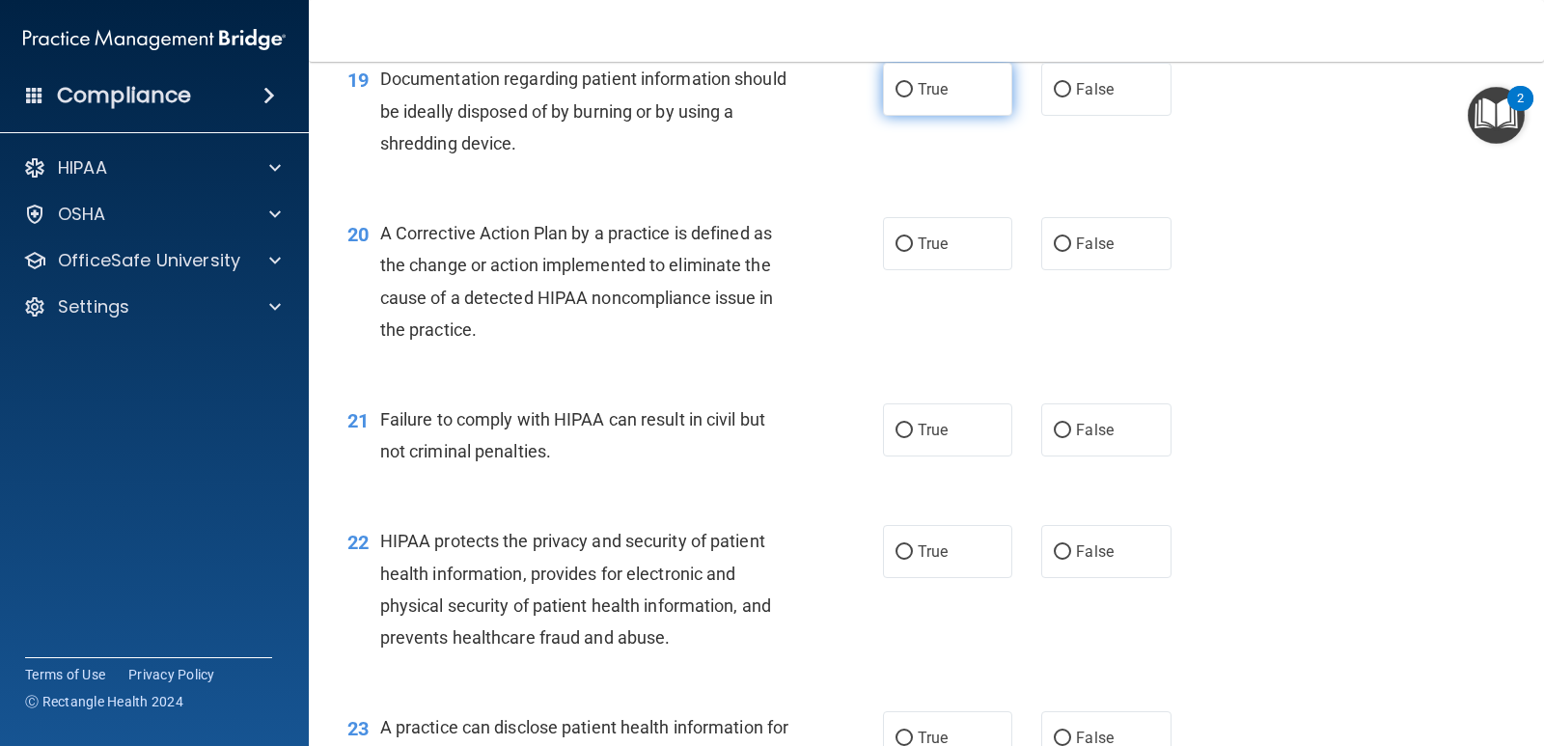
click at [896, 83] on input "True" at bounding box center [904, 90] width 17 height 14
radio input "true"
click at [896, 240] on input "True" at bounding box center [904, 244] width 17 height 14
radio input "true"
click at [1055, 429] on input "False" at bounding box center [1062, 431] width 17 height 14
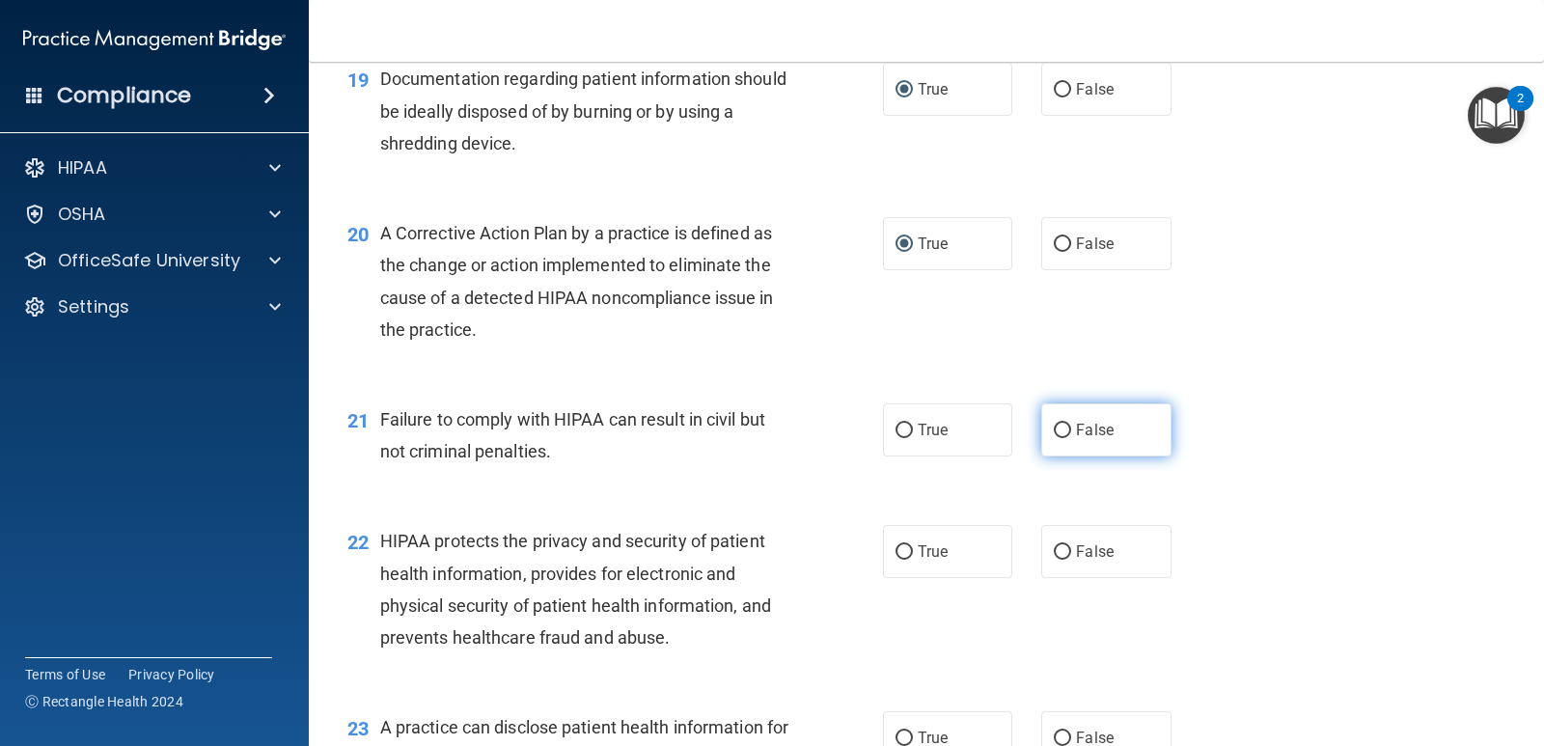
radio input "true"
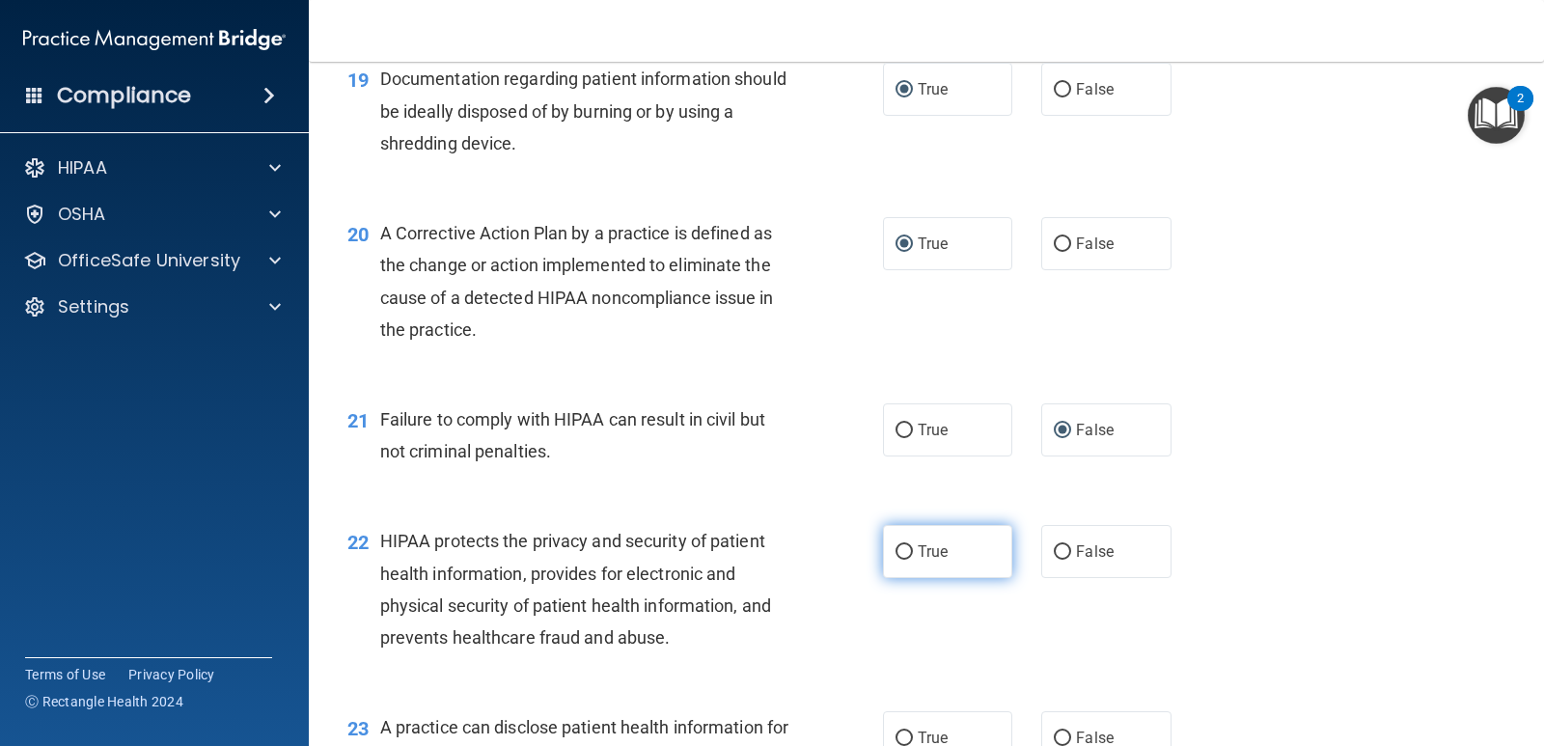
click at [896, 547] on input "True" at bounding box center [904, 552] width 17 height 14
radio input "true"
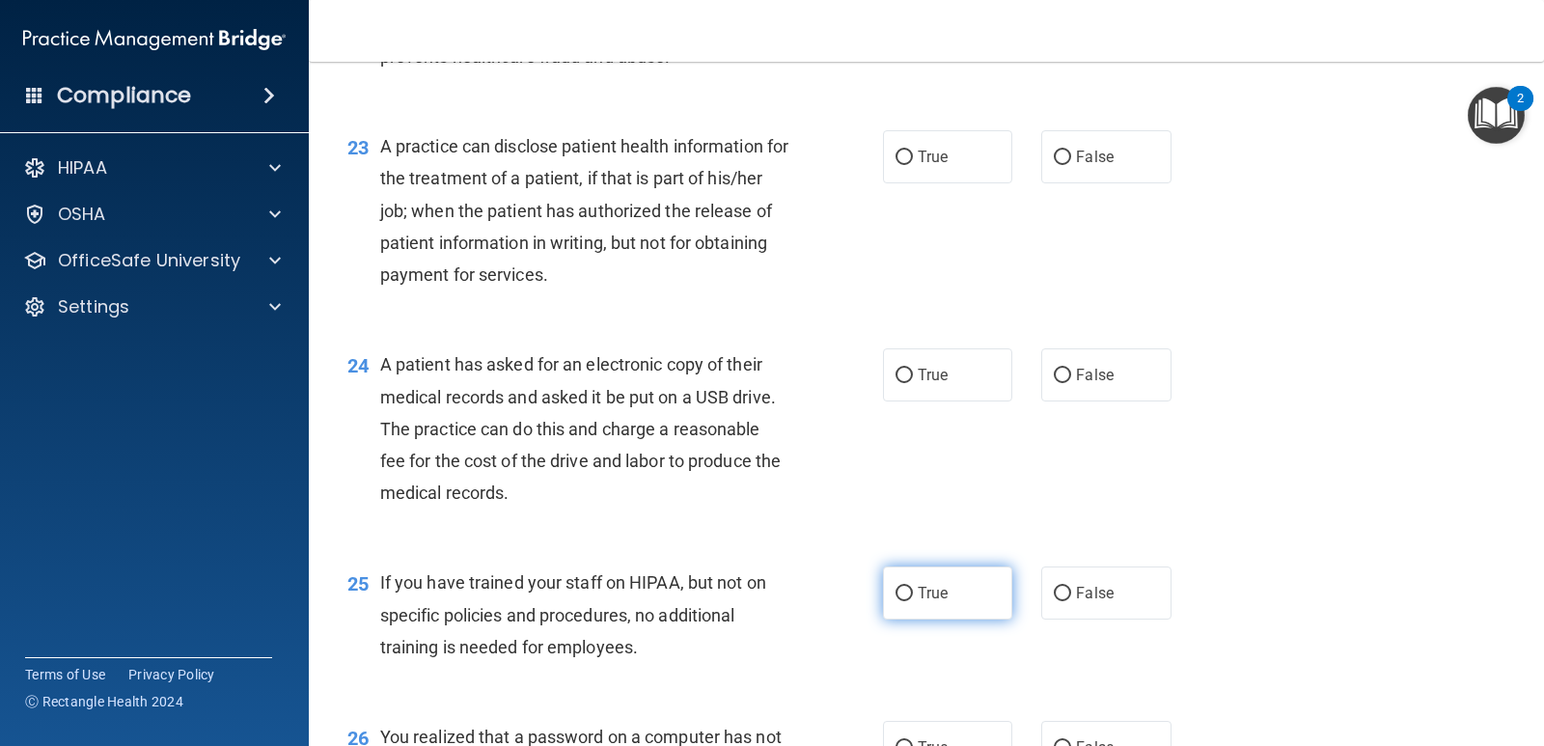
scroll to position [3474, 0]
click at [896, 371] on input "True" at bounding box center [904, 378] width 17 height 14
radio input "true"
click at [896, 156] on input "True" at bounding box center [904, 159] width 17 height 14
radio input "true"
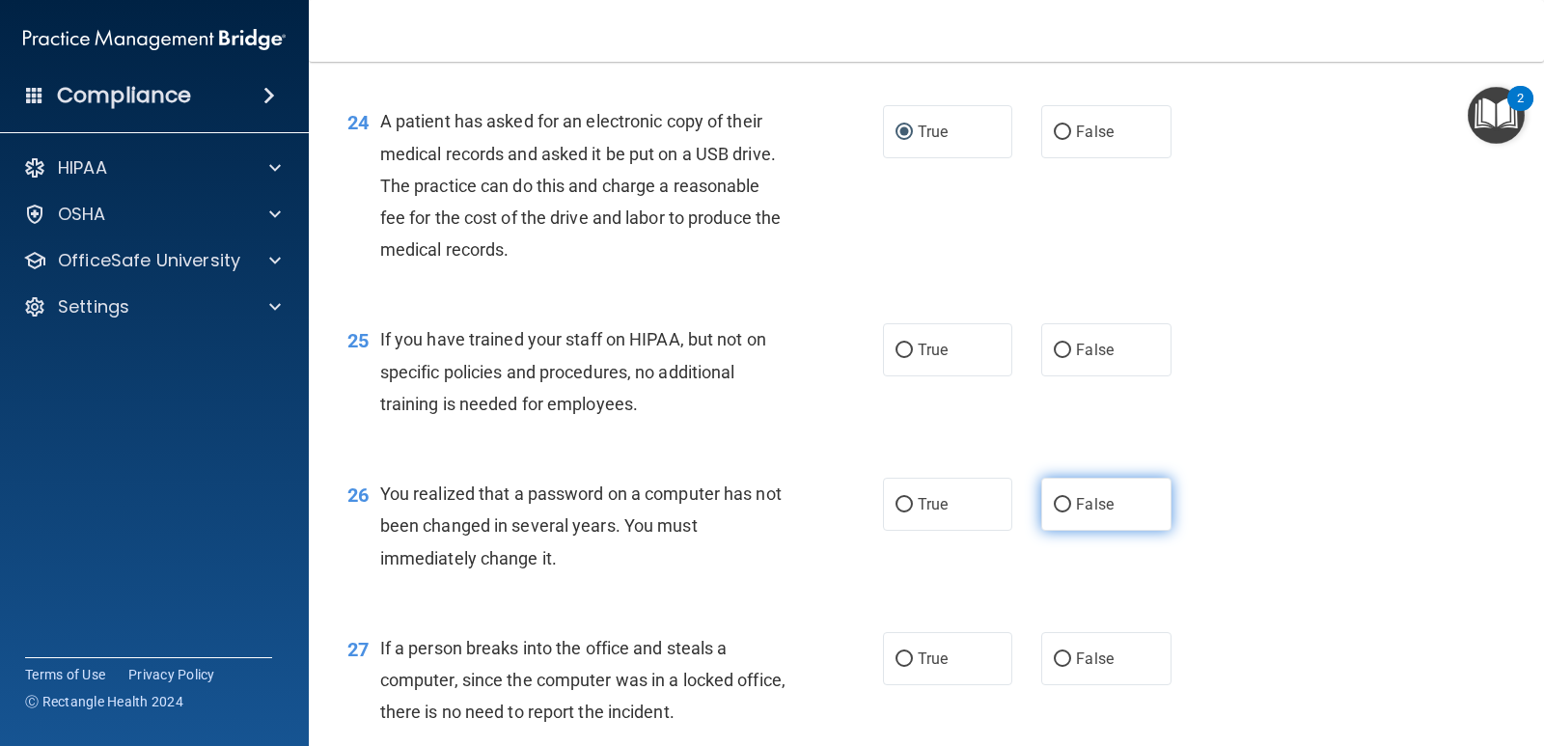
scroll to position [3764, 0]
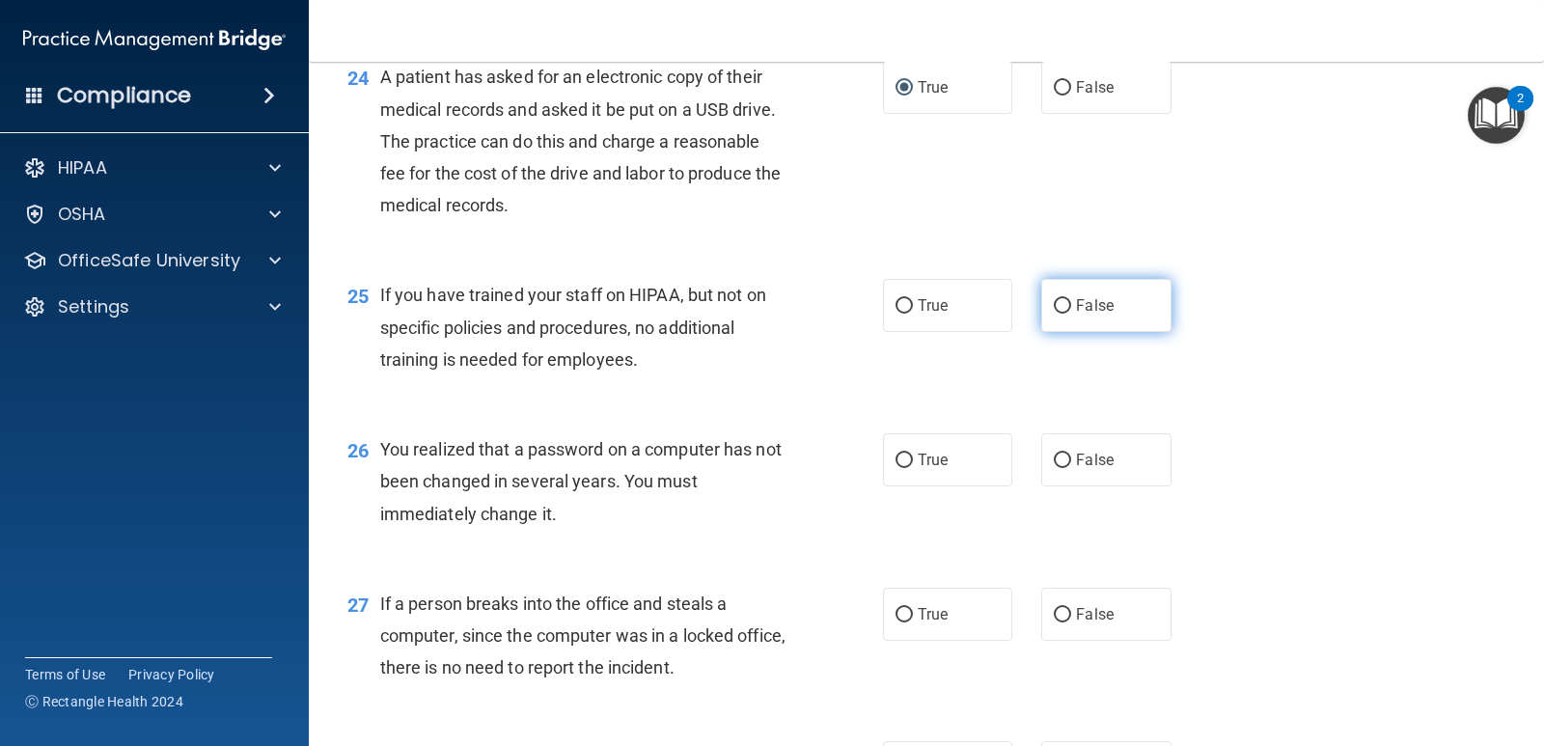
click at [1054, 308] on input "False" at bounding box center [1062, 306] width 17 height 14
radio input "true"
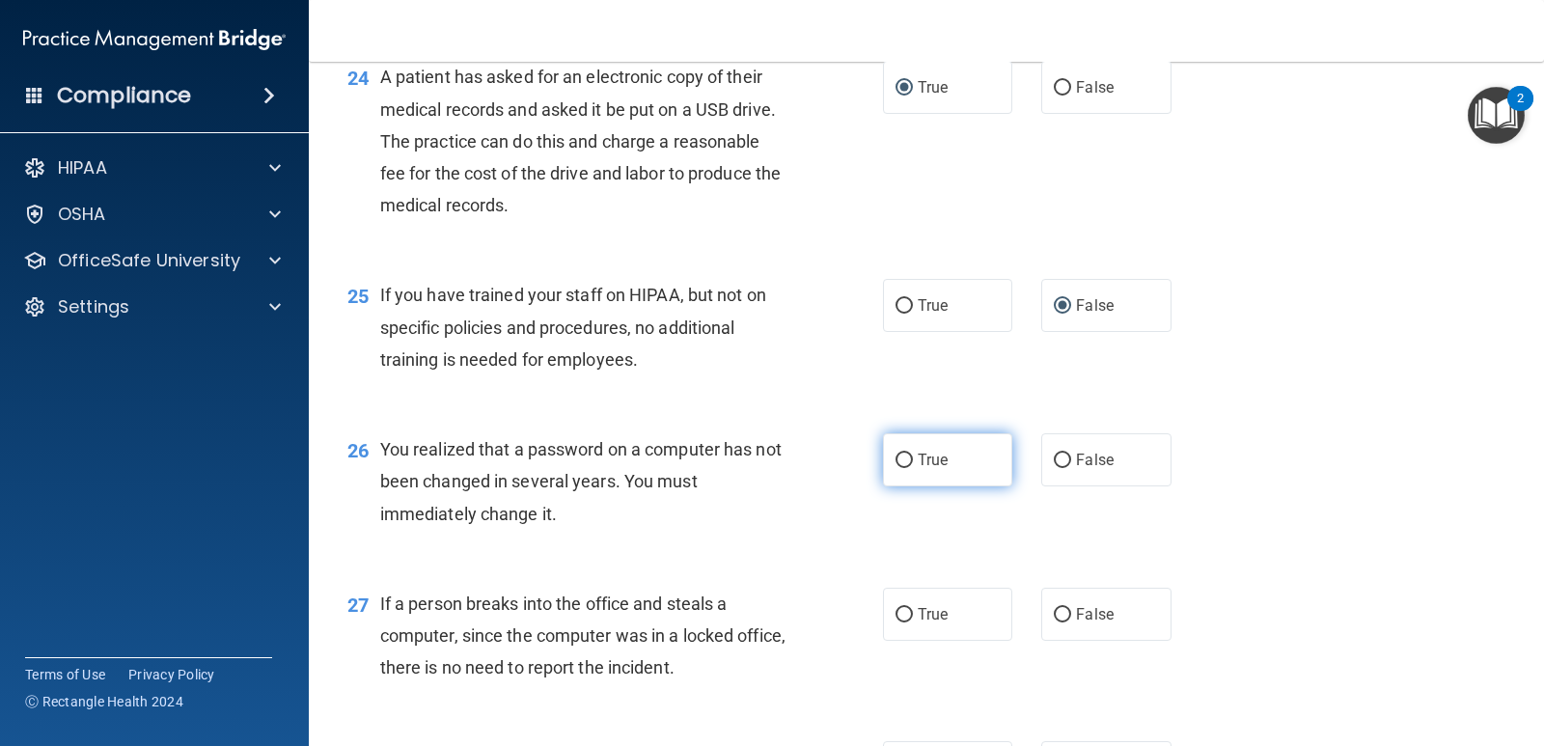
click at [899, 460] on input "True" at bounding box center [904, 461] width 17 height 14
radio input "true"
drag, startPoint x: 1052, startPoint y: 615, endPoint x: 1393, endPoint y: 618, distance: 340.7
click at [1054, 615] on input "False" at bounding box center [1062, 615] width 17 height 14
radio input "true"
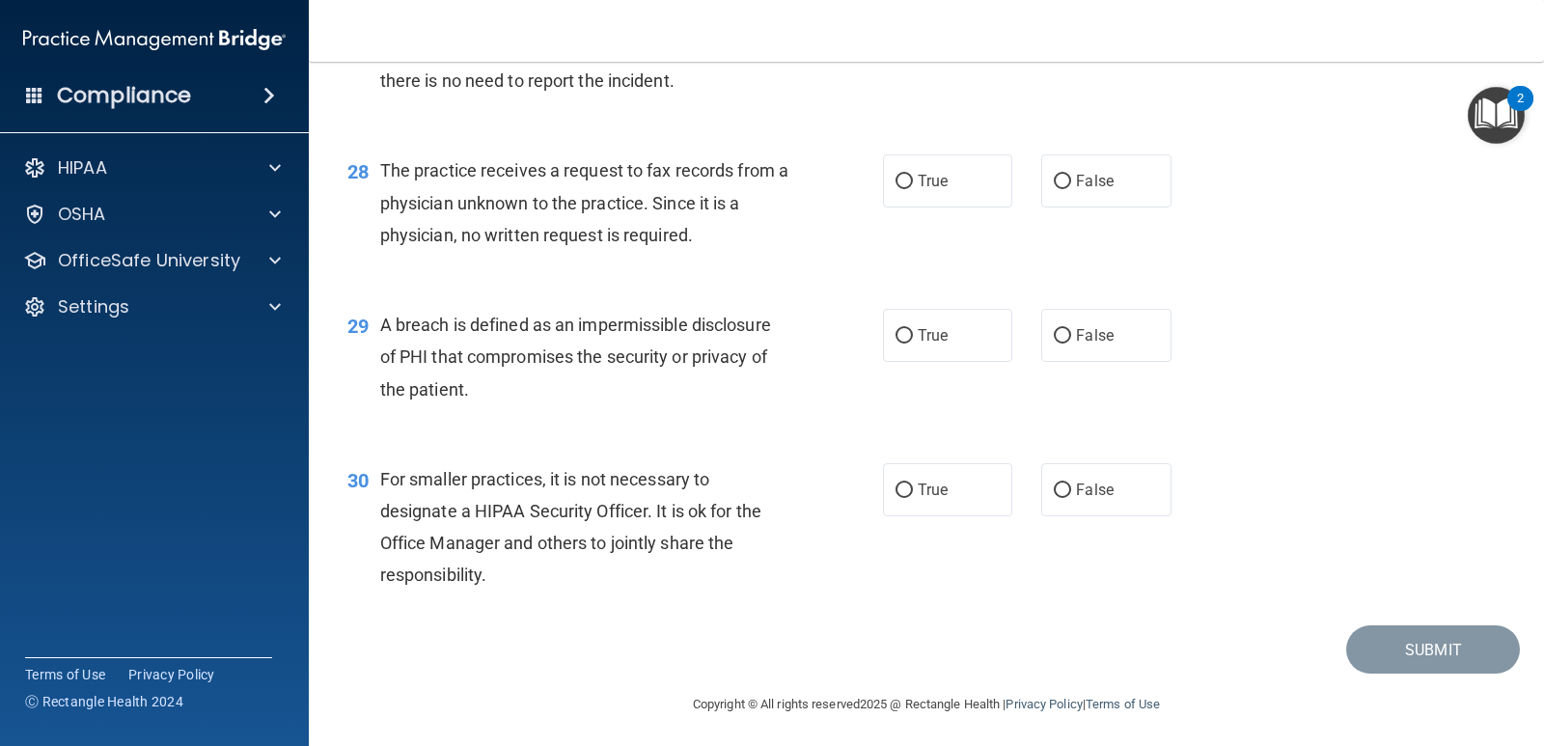
scroll to position [4356, 0]
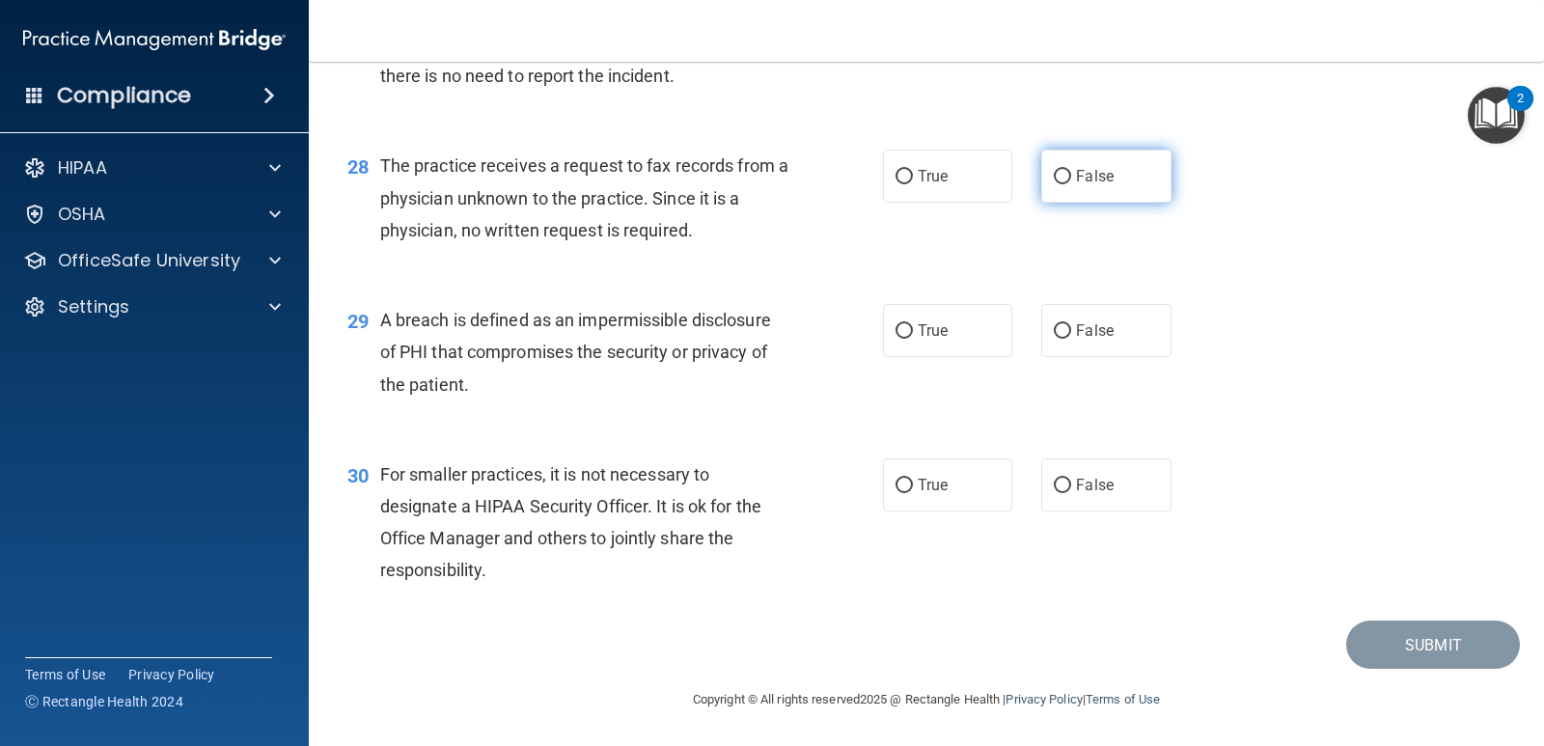
click at [1055, 175] on input "False" at bounding box center [1062, 177] width 17 height 14
radio input "true"
drag, startPoint x: 900, startPoint y: 326, endPoint x: 913, endPoint y: 329, distance: 12.9
click at [902, 327] on input "True" at bounding box center [904, 331] width 17 height 14
radio input "true"
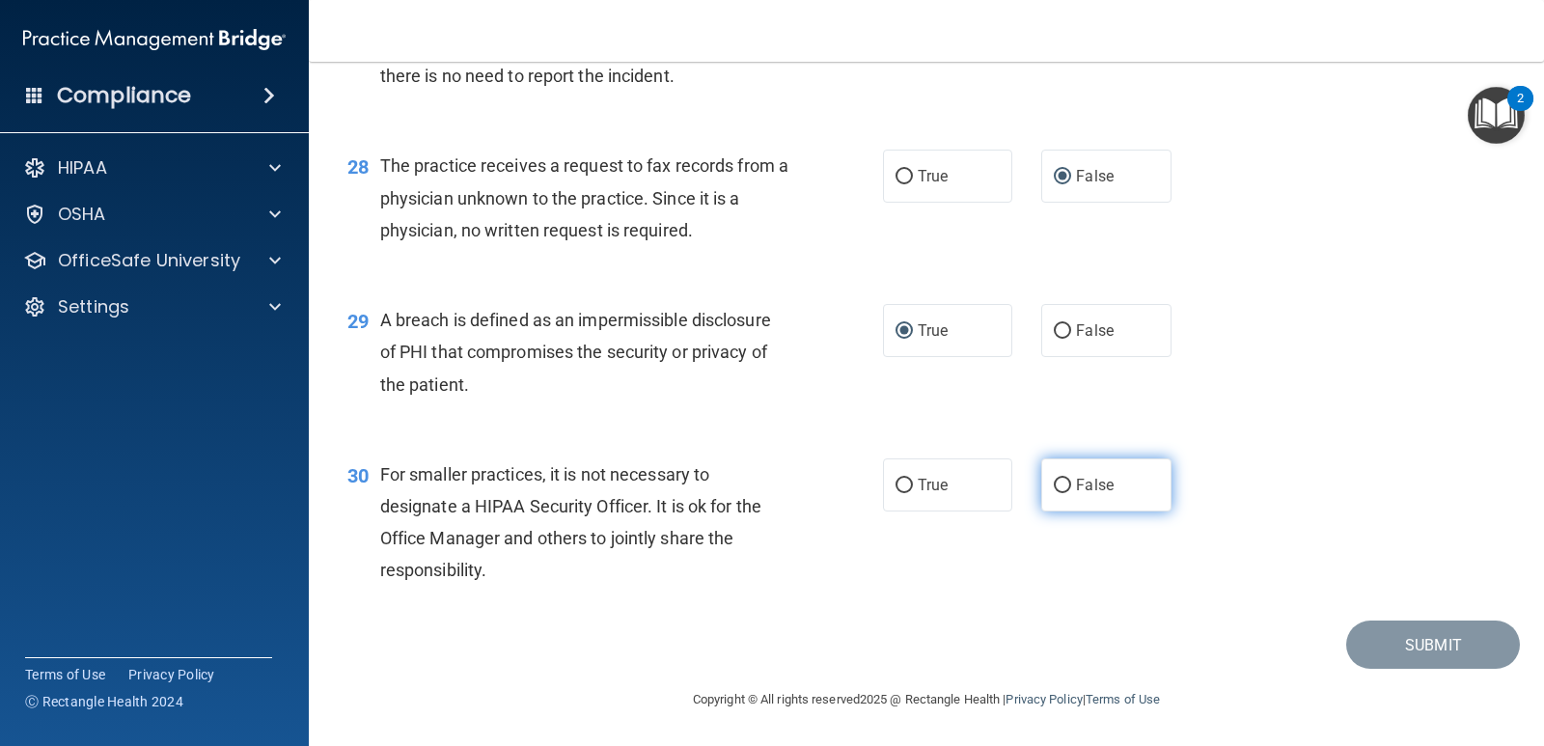
click at [1056, 484] on input "False" at bounding box center [1062, 486] width 17 height 14
radio input "true"
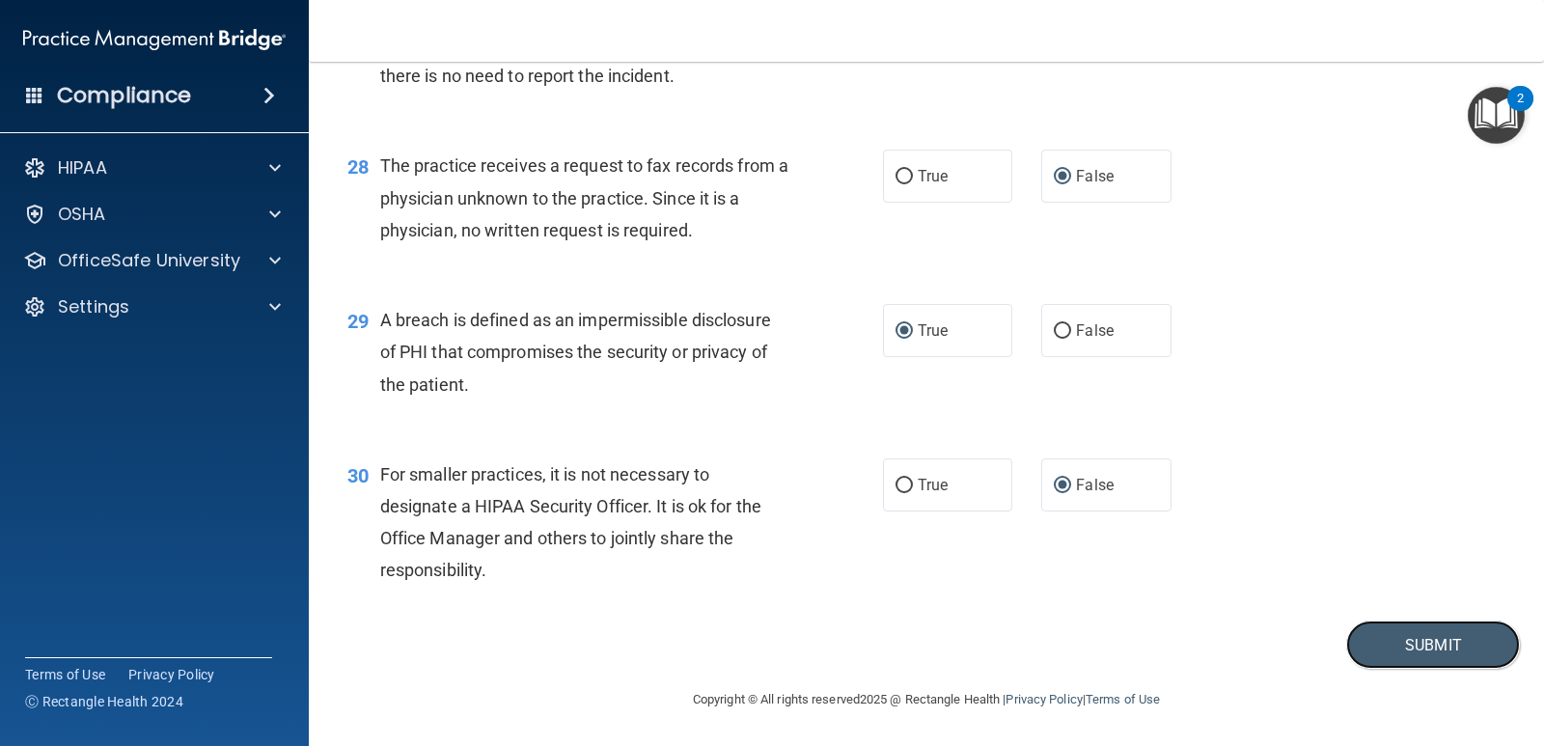
drag, startPoint x: 1447, startPoint y: 646, endPoint x: 1543, endPoint y: 635, distance: 97.1
click at [1451, 641] on button "Submit" at bounding box center [1433, 645] width 174 height 49
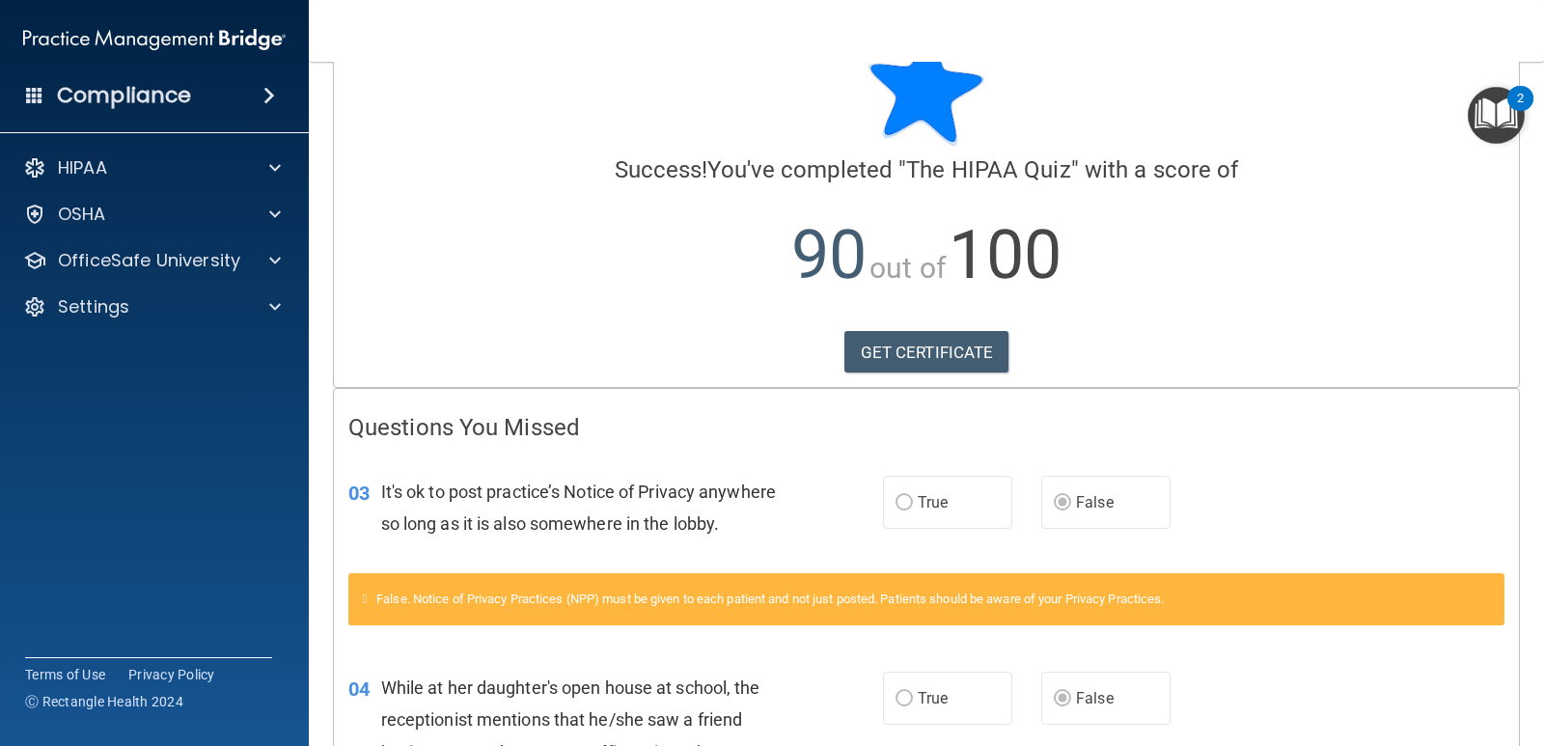
scroll to position [35, 0]
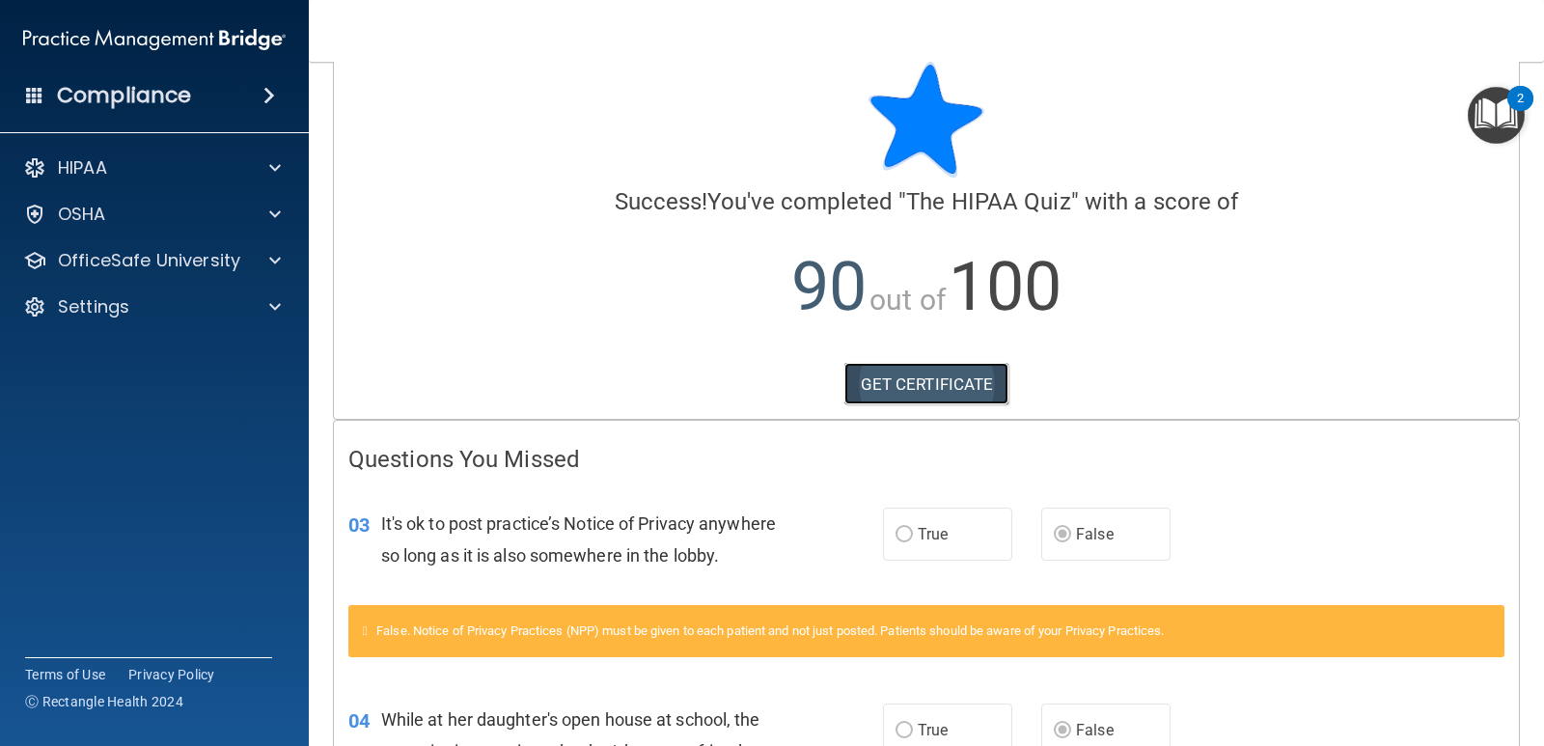
click at [936, 385] on link "GET CERTIFICATE" at bounding box center [926, 384] width 165 height 42
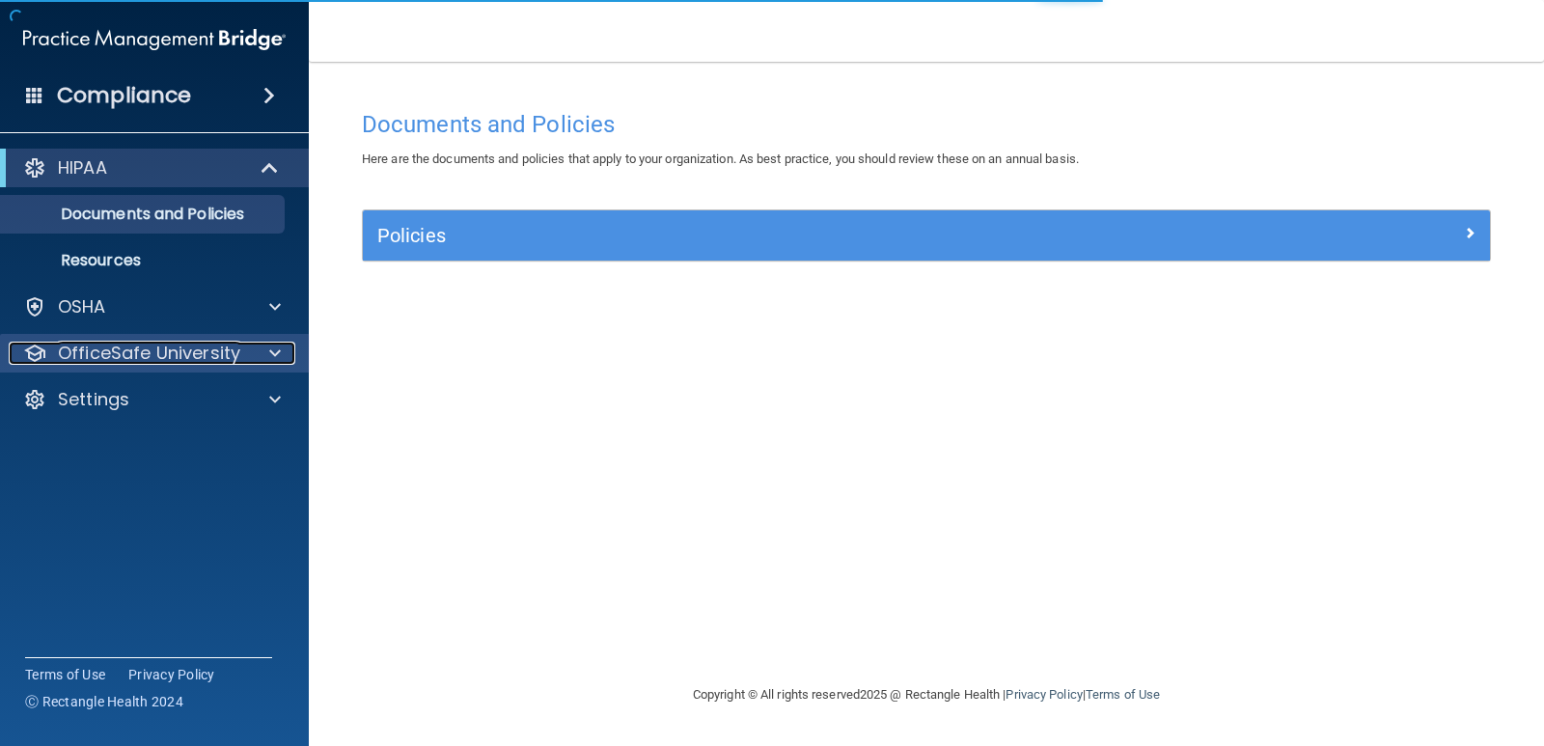
click at [277, 351] on span at bounding box center [275, 353] width 12 height 23
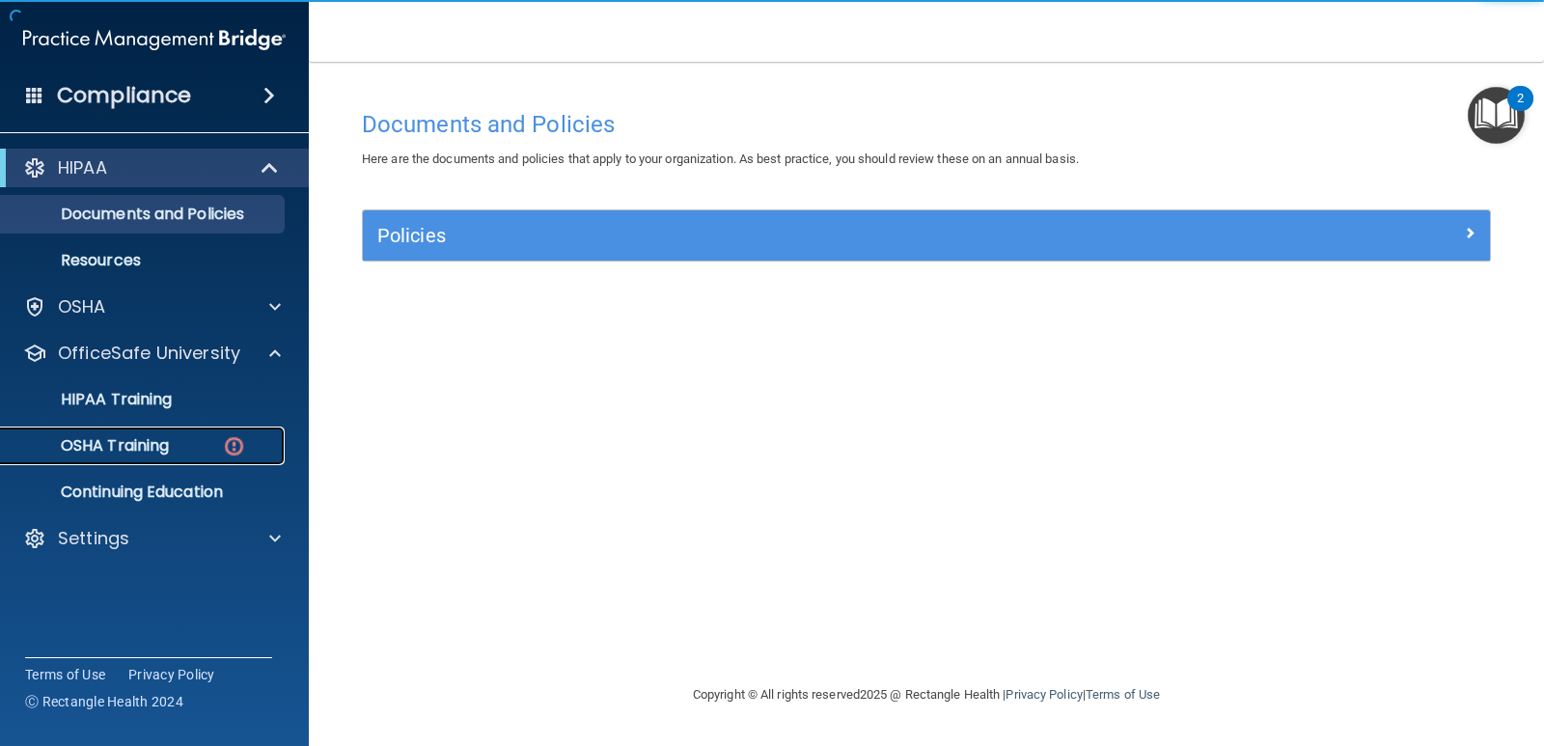
drag, startPoint x: 143, startPoint y: 445, endPoint x: 230, endPoint y: 447, distance: 86.9
click at [144, 445] on p "OSHA Training" at bounding box center [91, 445] width 156 height 19
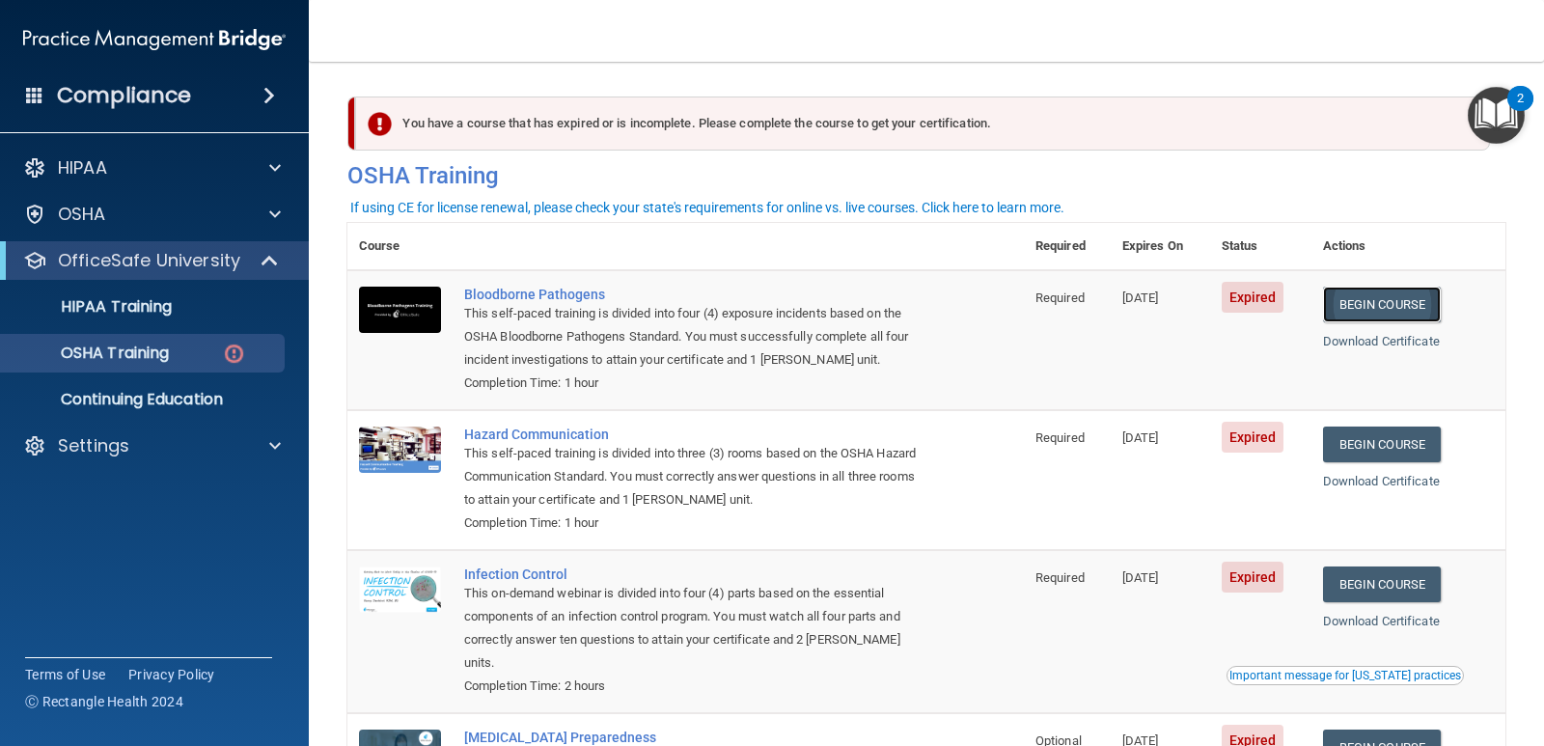
click at [1361, 308] on link "Begin Course" at bounding box center [1382, 305] width 118 height 36
click at [1367, 303] on link "Begin Course" at bounding box center [1382, 305] width 118 height 36
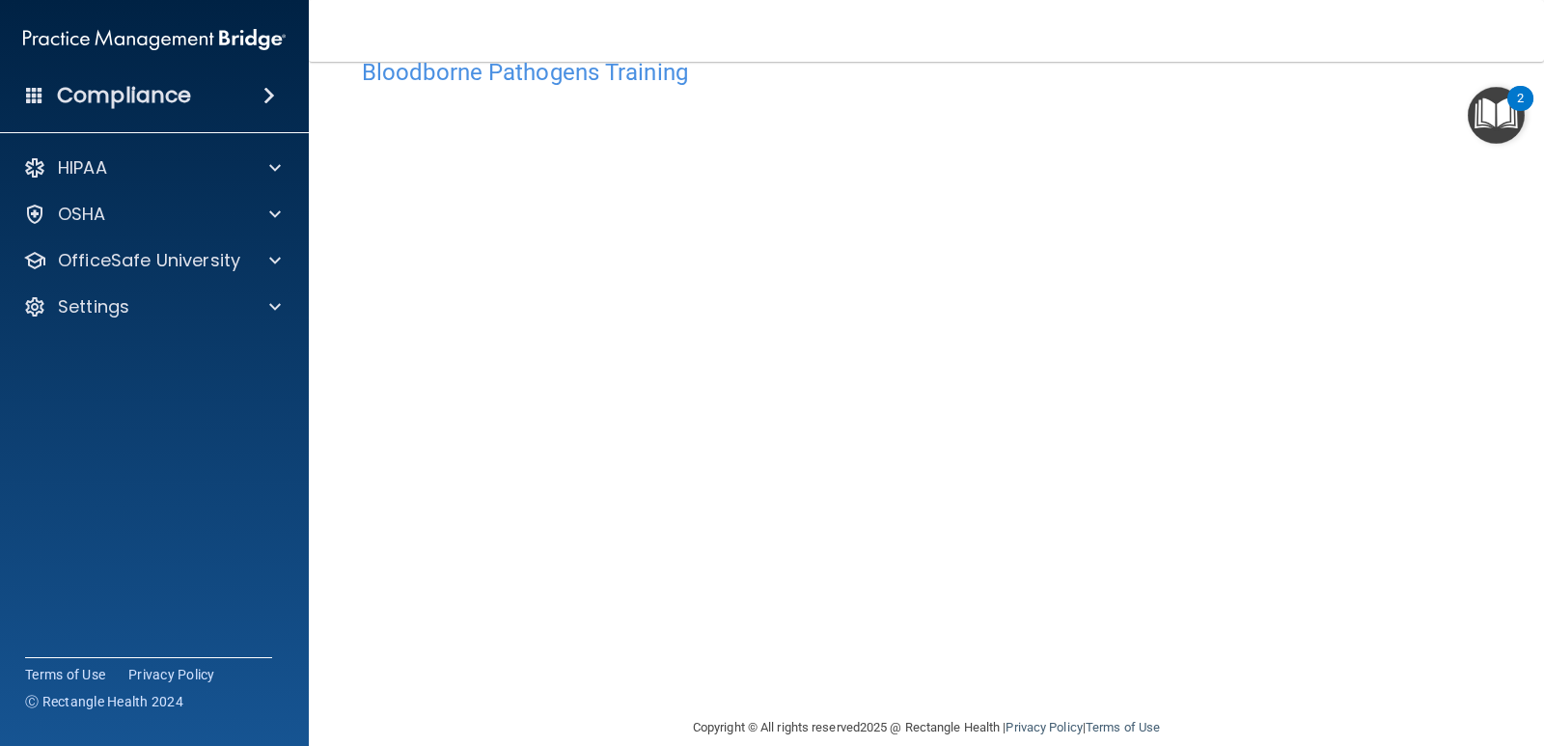
scroll to position [80, 0]
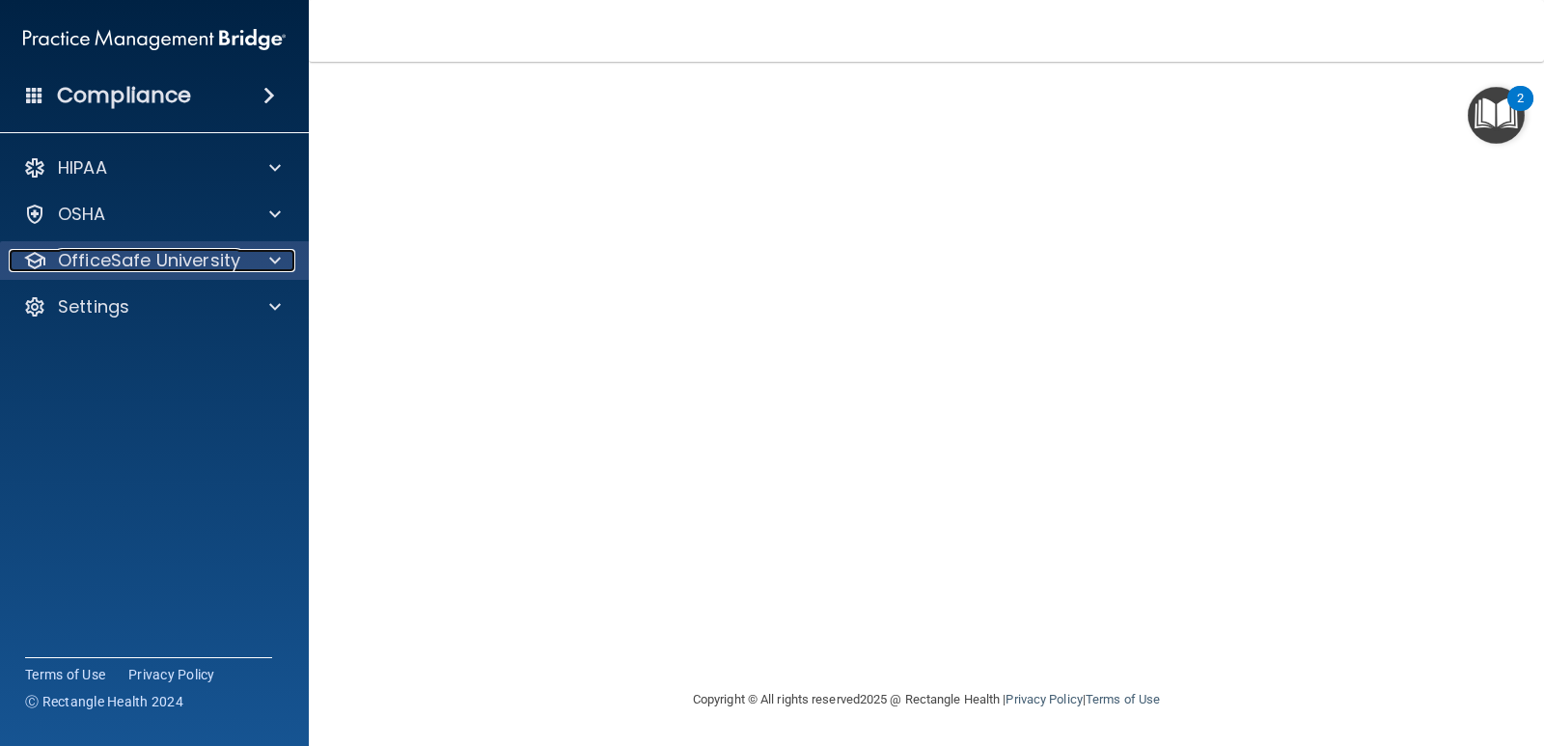
click at [169, 261] on p "OfficeSafe University" at bounding box center [149, 260] width 182 height 23
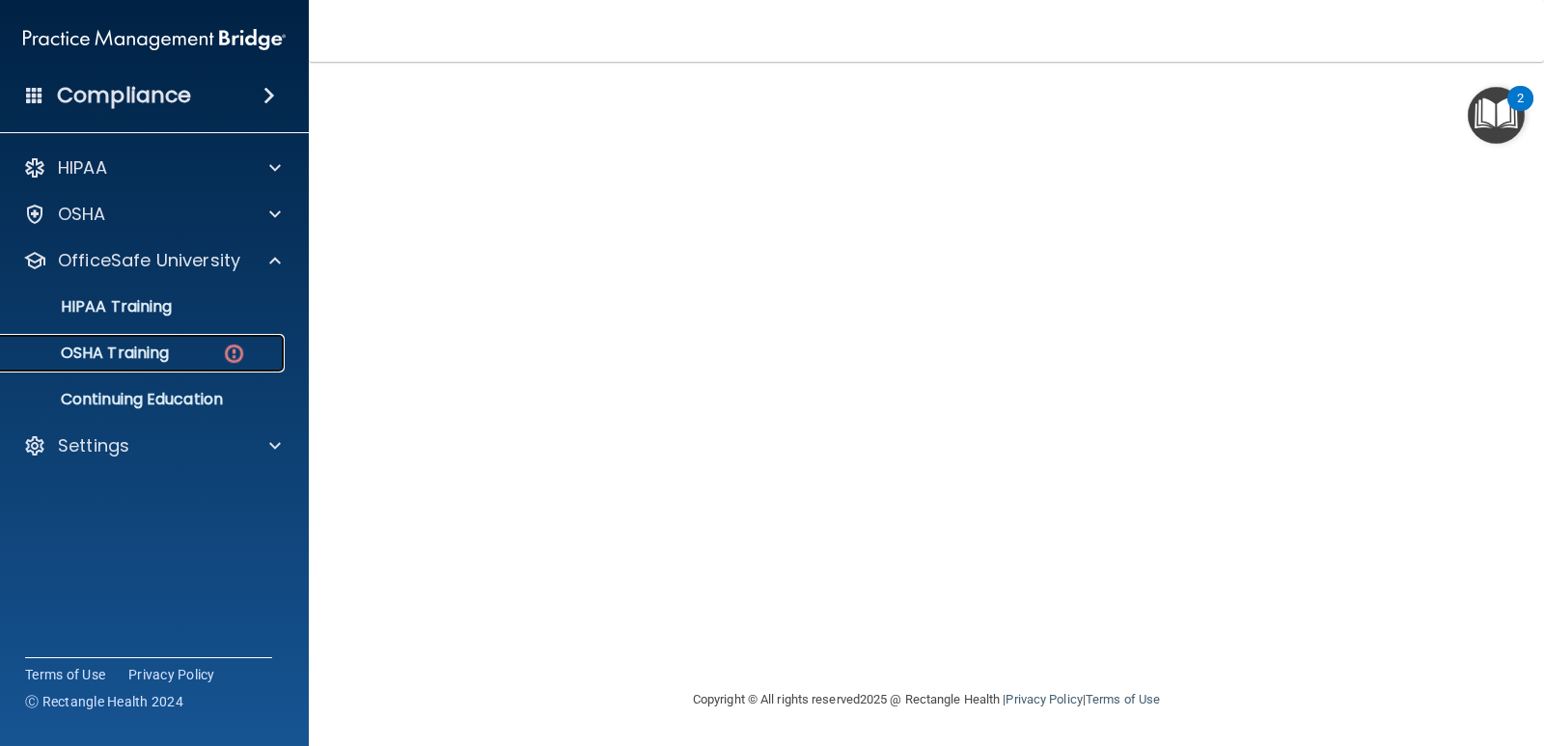
click at [137, 348] on p "OSHA Training" at bounding box center [91, 353] width 156 height 19
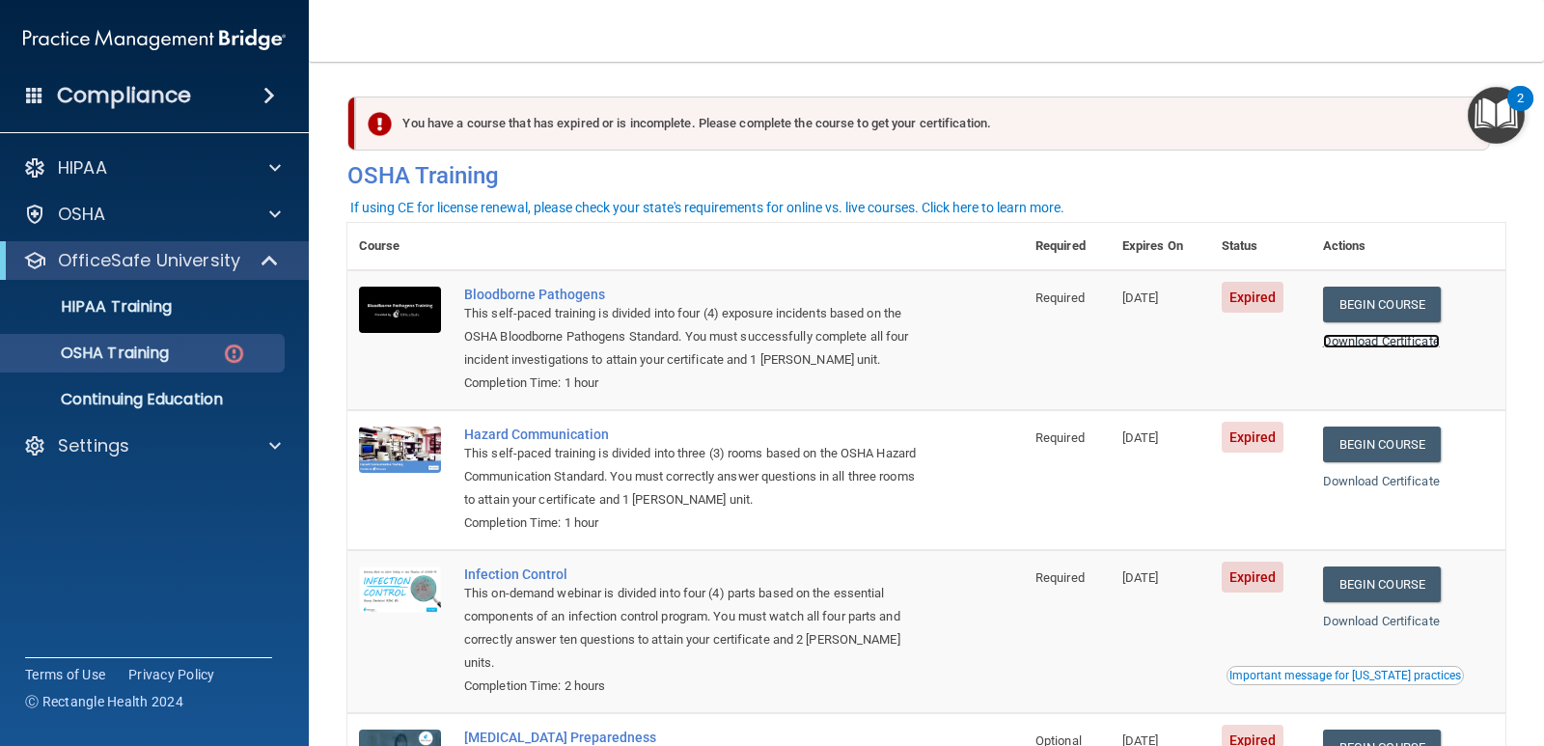
click at [1359, 343] on link "Download Certificate" at bounding box center [1381, 341] width 117 height 14
click at [1387, 311] on link "Begin Course" at bounding box center [1382, 305] width 118 height 36
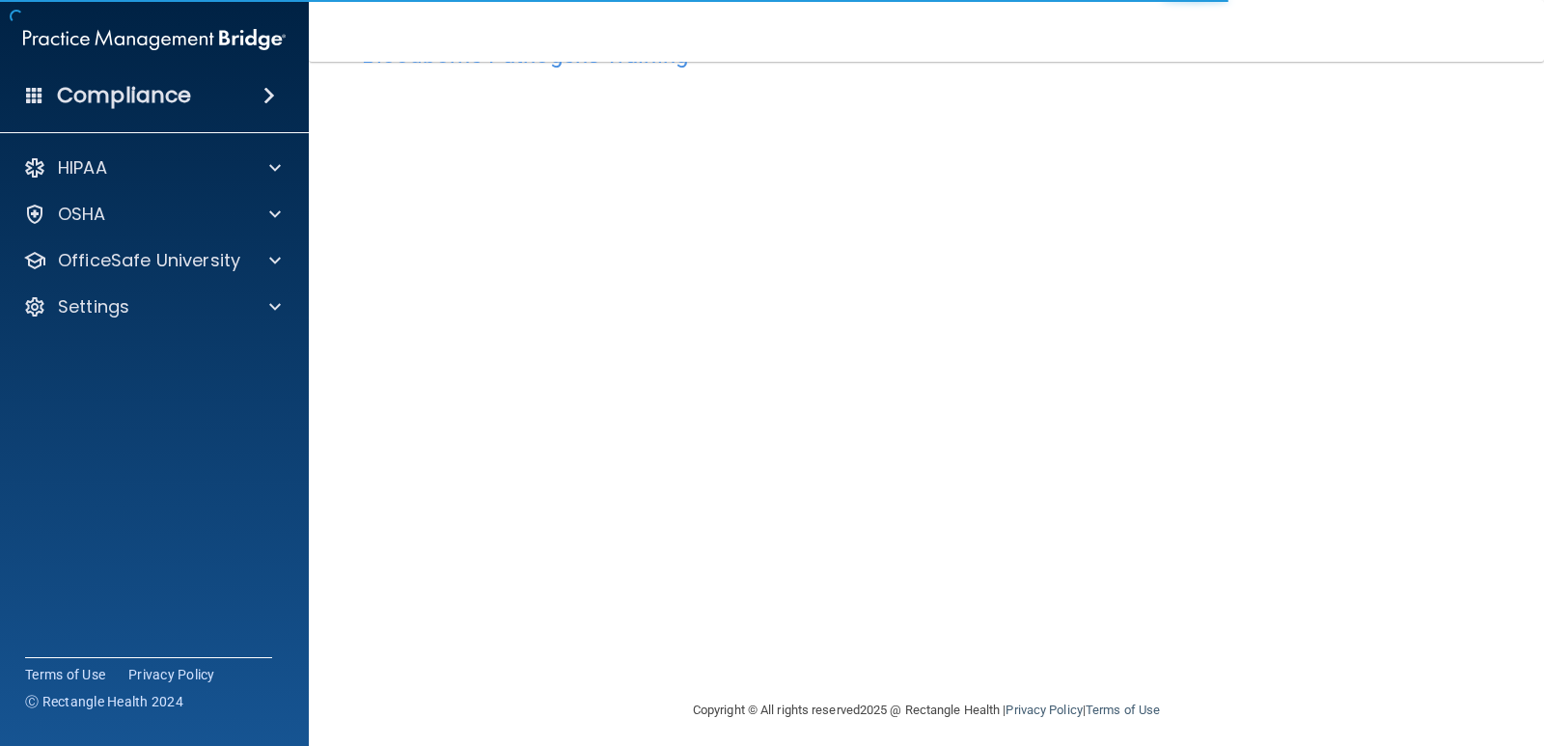
scroll to position [80, 0]
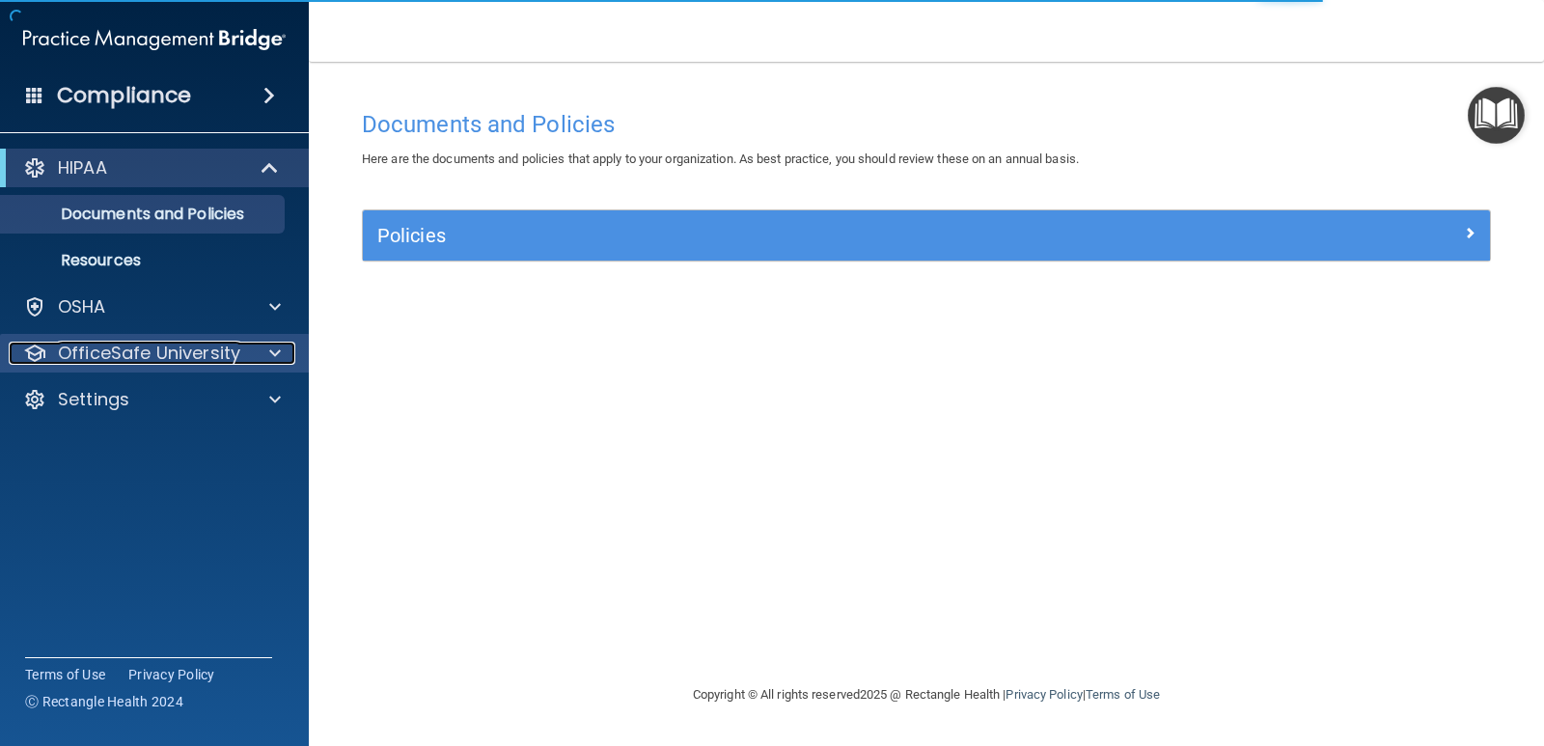
click at [277, 355] on span at bounding box center [275, 353] width 12 height 23
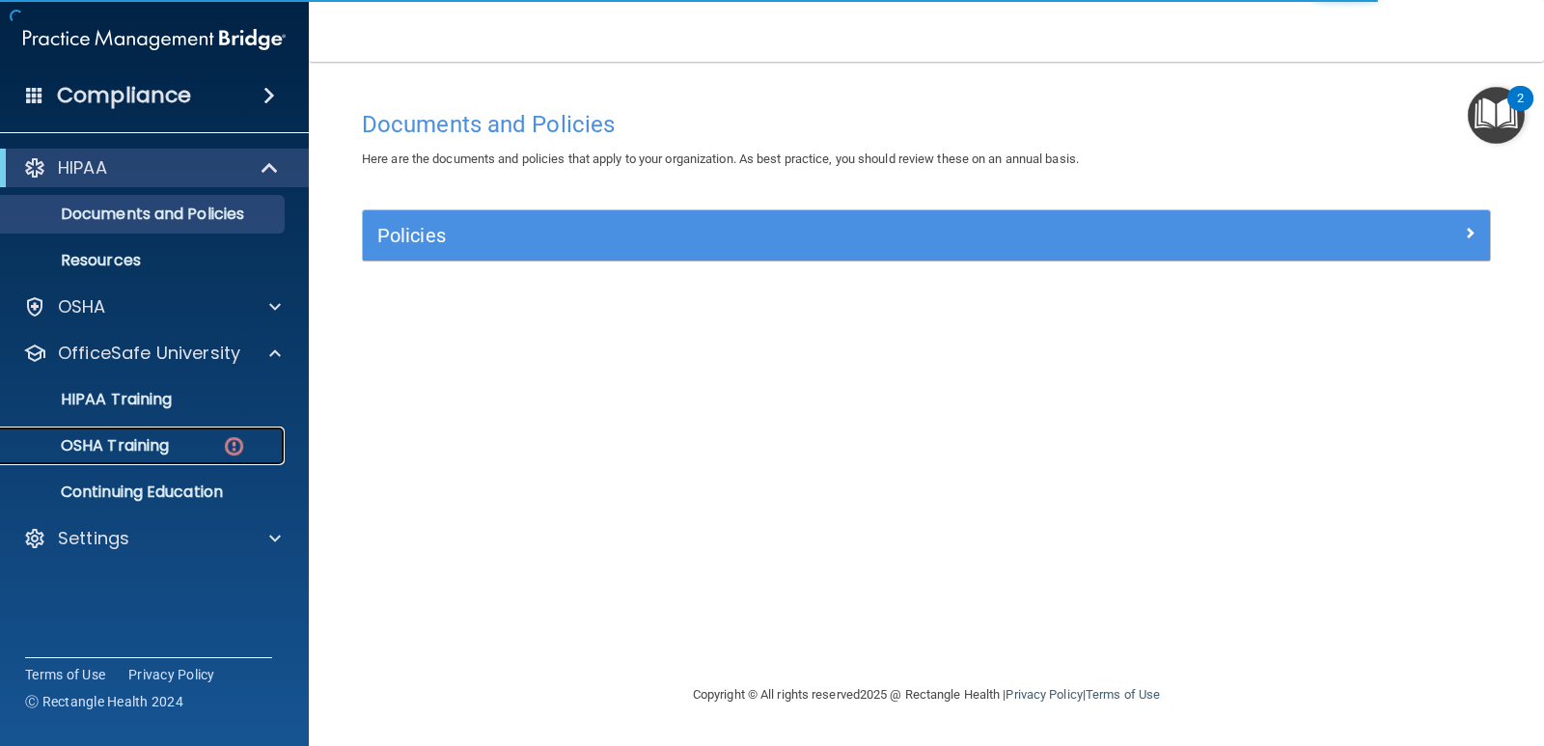
drag, startPoint x: 161, startPoint y: 447, endPoint x: 170, endPoint y: 439, distance: 11.6
click at [162, 445] on p "OSHA Training" at bounding box center [91, 445] width 156 height 19
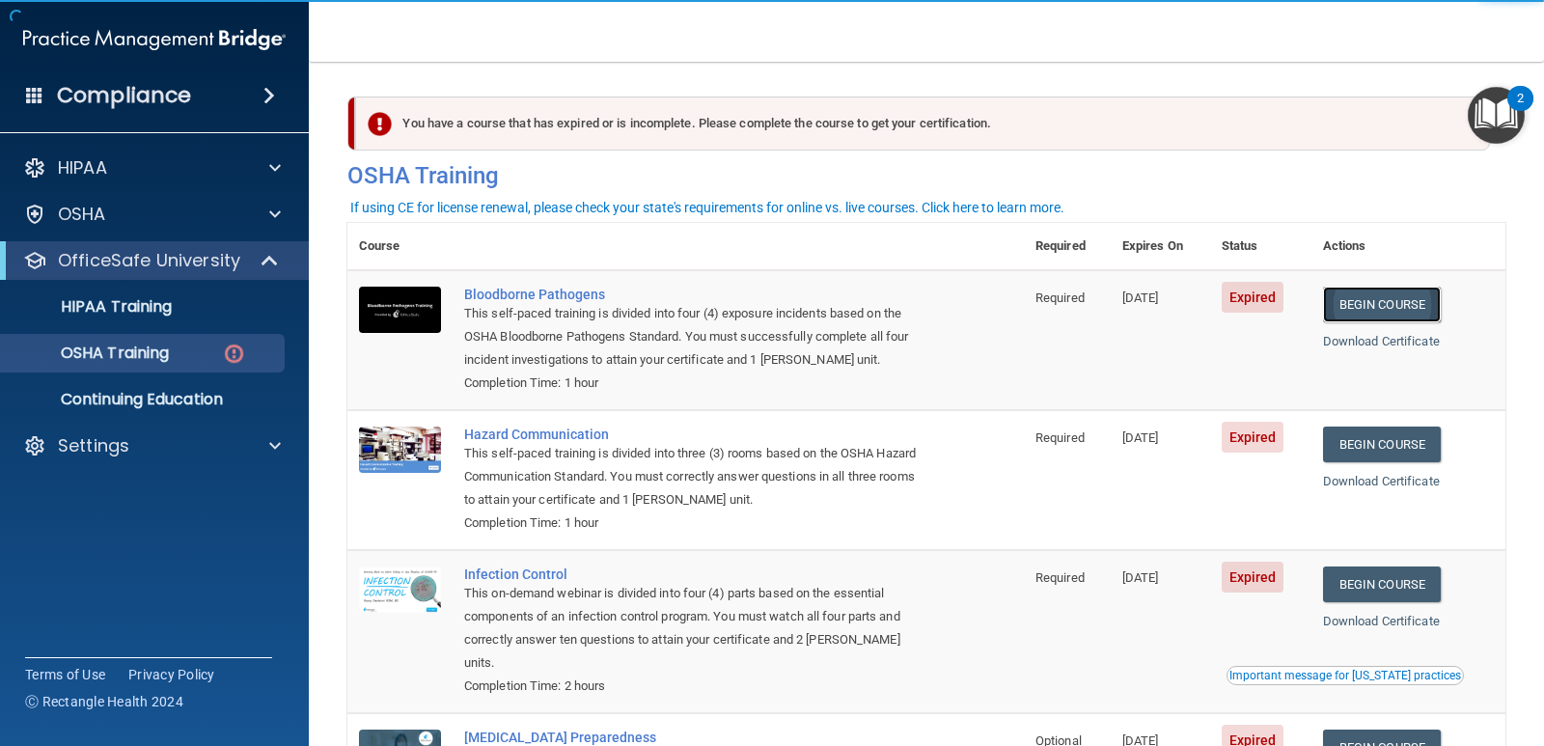
click at [1354, 298] on link "Begin Course" at bounding box center [1382, 305] width 118 height 36
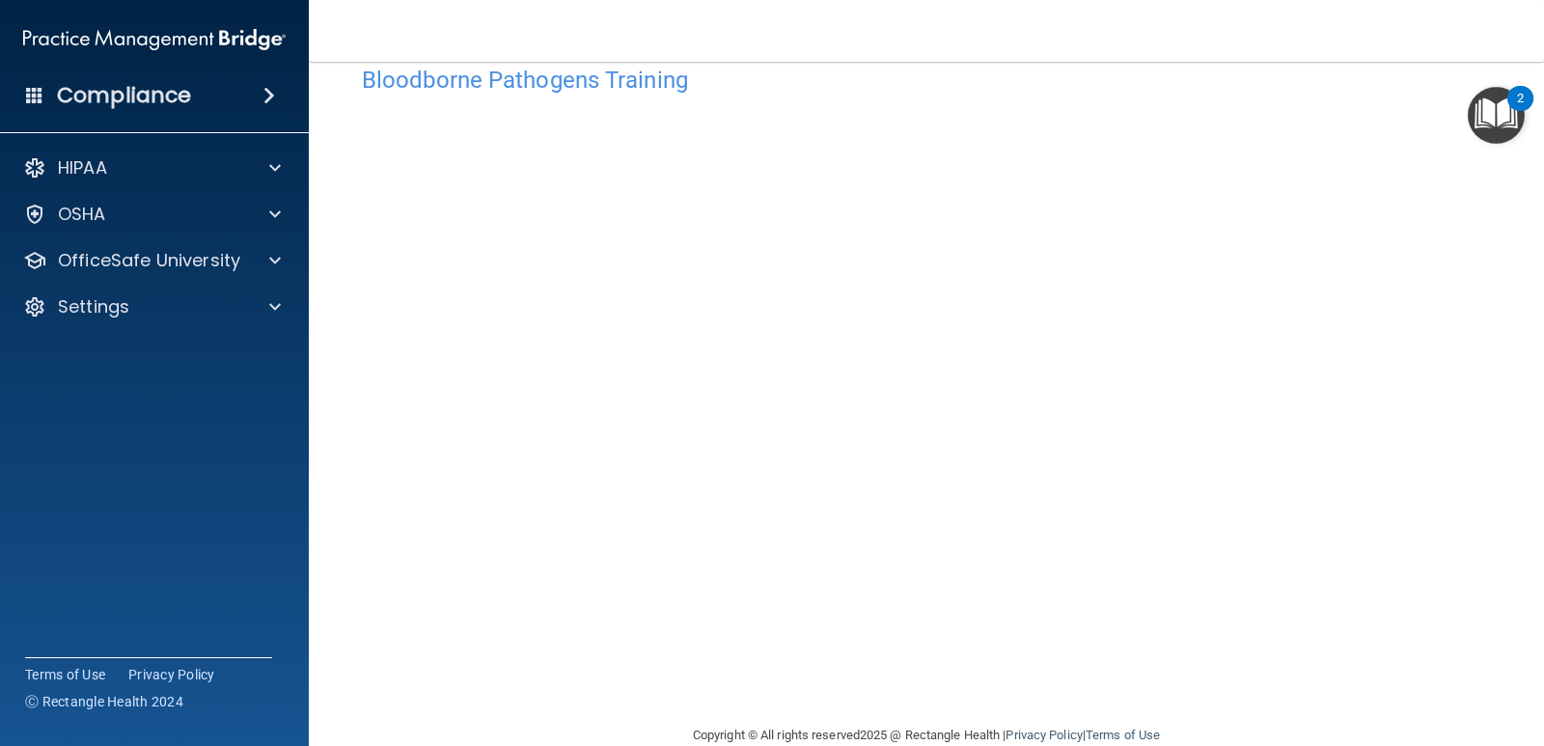
scroll to position [80, 0]
